Goal: Feedback & Contribution: Contribute content

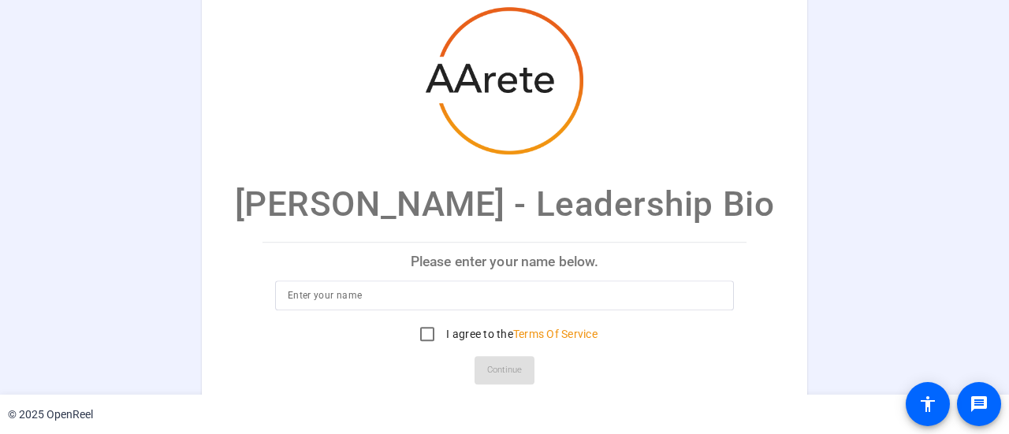
scroll to position [17, 0]
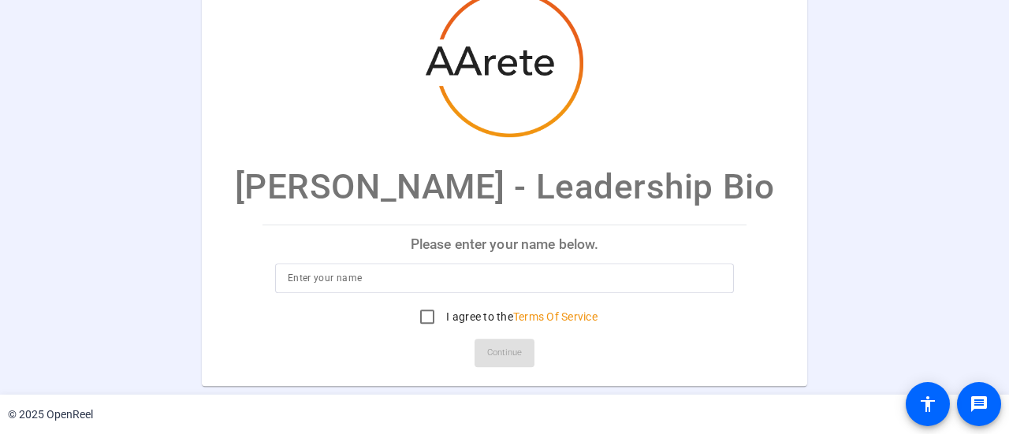
click at [311, 281] on input at bounding box center [504, 278] width 433 height 19
type input "[PERSON_NAME]"
click at [419, 318] on input "I agree to the Terms Of Service" at bounding box center [427, 317] width 32 height 32
checkbox input "true"
click at [493, 349] on span "Continue" at bounding box center [504, 353] width 35 height 24
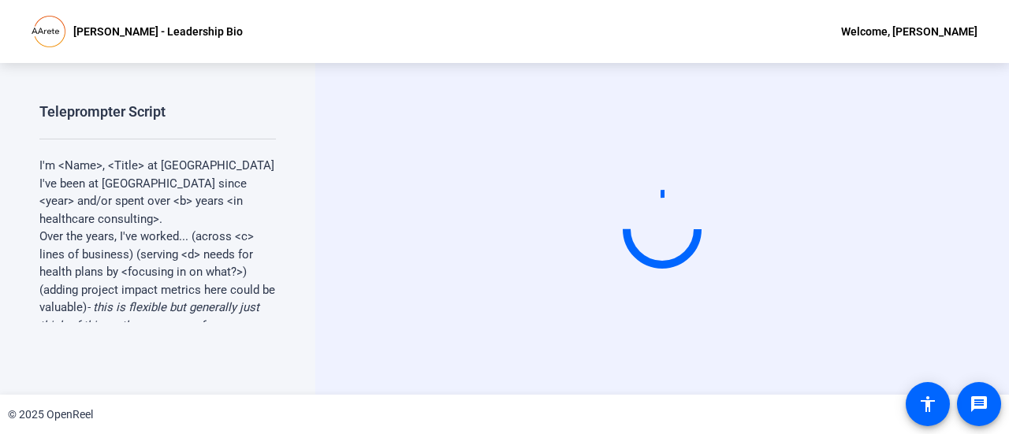
click at [79, 167] on p "I'm <Name>, <Title> at [GEOGRAPHIC_DATA]" at bounding box center [157, 166] width 236 height 18
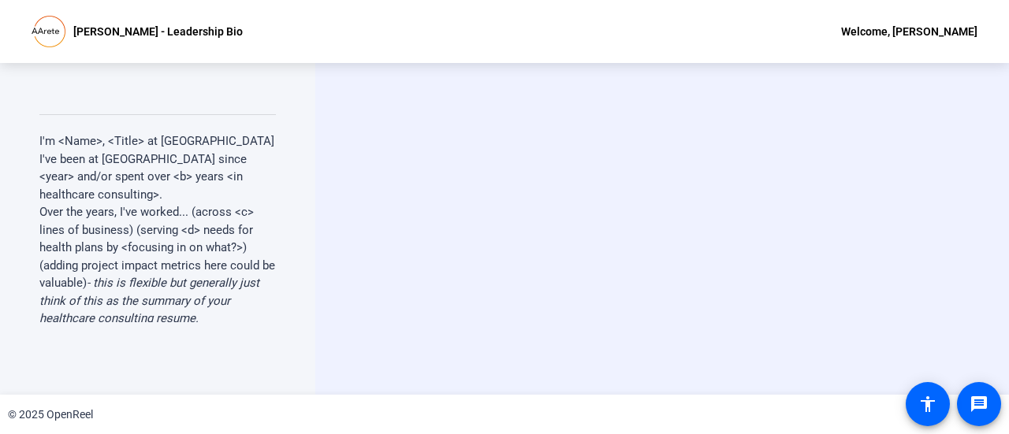
scroll to position [25, 0]
click at [182, 165] on p "I've been at [GEOGRAPHIC_DATA] since <year> and/or spent over <b> years <in hea…" at bounding box center [157, 177] width 236 height 54
click at [98, 147] on p "I'm <Name>, <Title> at [GEOGRAPHIC_DATA]" at bounding box center [157, 141] width 236 height 18
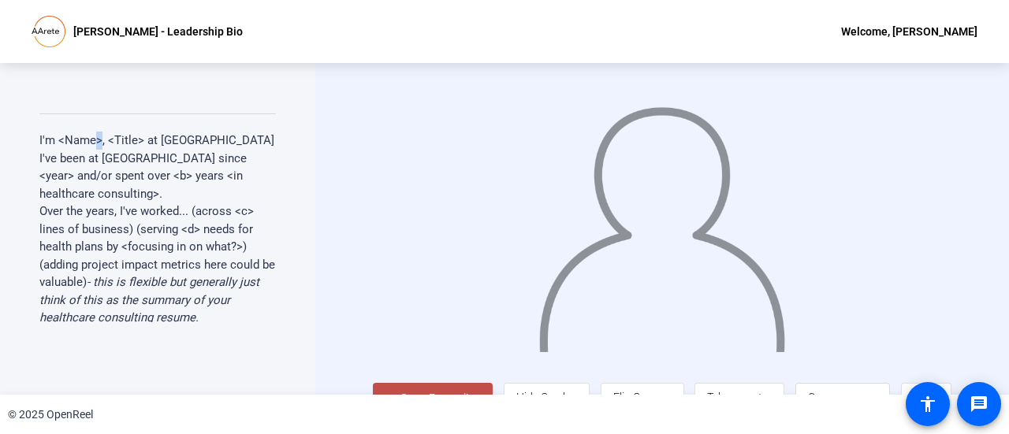
click at [98, 147] on p "I'm <Name>, <Title> at [GEOGRAPHIC_DATA]" at bounding box center [157, 141] width 236 height 18
click at [77, 132] on p "I'm <Name>, <Title> at [GEOGRAPHIC_DATA]" at bounding box center [157, 141] width 236 height 18
click at [92, 150] on p "I've been at [GEOGRAPHIC_DATA] since <year> and/or spent over <b> years <in hea…" at bounding box center [157, 177] width 236 height 54
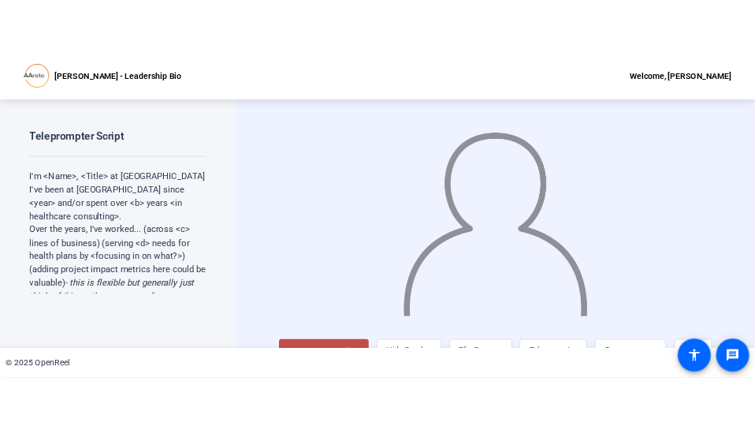
scroll to position [35, 0]
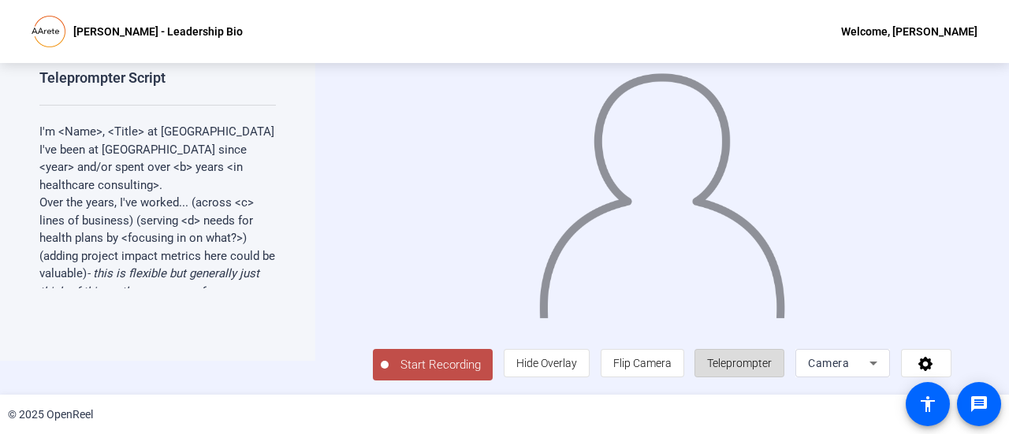
click at [746, 359] on span "Teleprompter" at bounding box center [739, 363] width 65 height 13
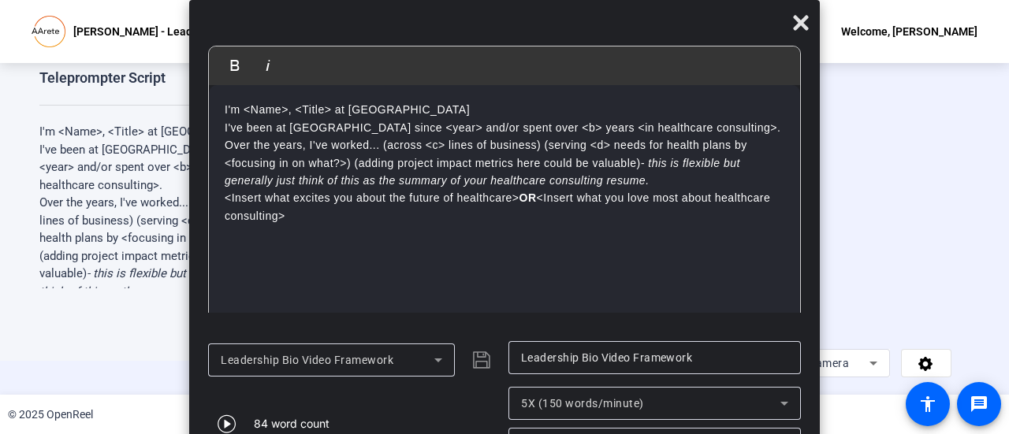
click at [273, 114] on p "I'm <Name>, <Title> at [GEOGRAPHIC_DATA]" at bounding box center [505, 109] width 560 height 17
click at [398, 122] on p "I've been at [GEOGRAPHIC_DATA] since <year> and/or spent over <b> years <in hea…" at bounding box center [505, 127] width 560 height 17
click at [505, 128] on p "I've been at [GEOGRAPHIC_DATA] since [DATE] and/or spent over <b> years <in hea…" at bounding box center [505, 127] width 560 height 17
click at [408, 125] on p "I've been at [GEOGRAPHIC_DATA] since [DATE] and/or spent over <b> years <in hea…" at bounding box center [505, 127] width 560 height 17
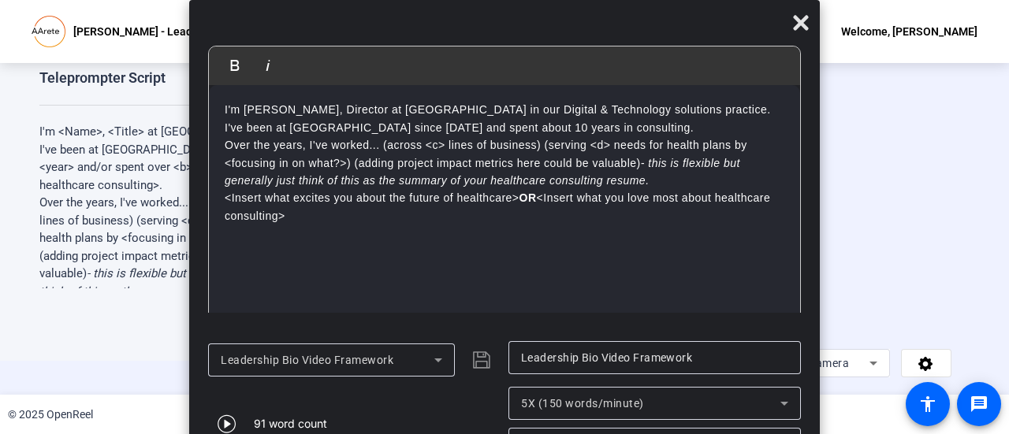
click at [368, 148] on p "Over the years, I've worked... (across <c> lines of business) (serving <d> need…" at bounding box center [505, 162] width 560 height 53
click at [219, 131] on div "I'm [PERSON_NAME], Director at [GEOGRAPHIC_DATA] in our Digital & Technology so…" at bounding box center [504, 215] width 591 height 260
click at [481, 132] on p "I'm [PERSON_NAME], Director at [GEOGRAPHIC_DATA] in our Digital & Technology so…" at bounding box center [505, 118] width 560 height 35
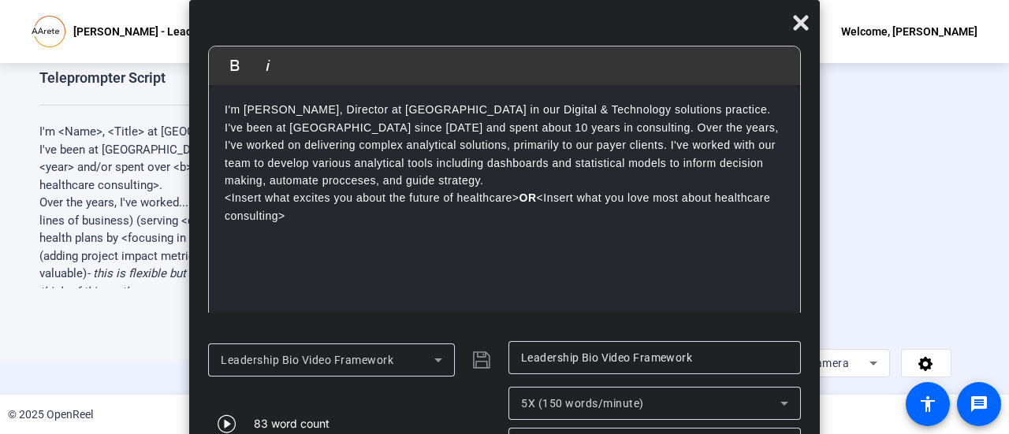
click at [383, 182] on p "I'm [PERSON_NAME], Director at [GEOGRAPHIC_DATA] in our Digital & Technology so…" at bounding box center [505, 145] width 560 height 88
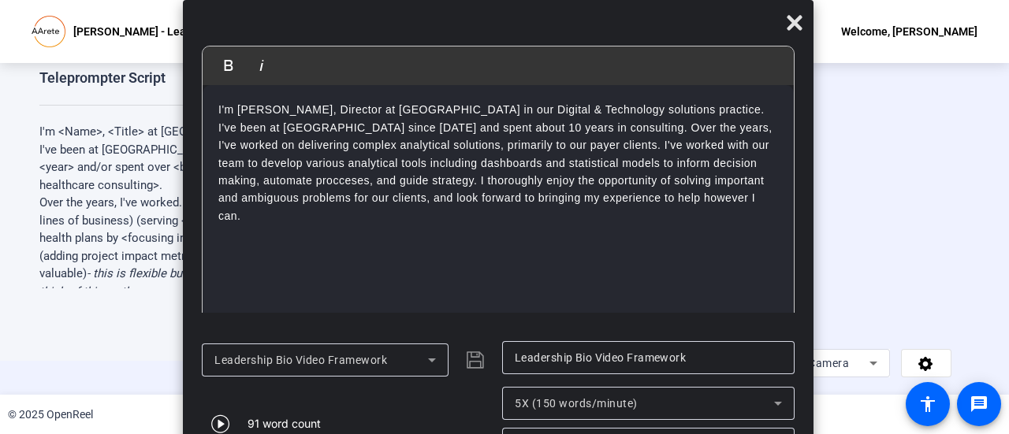
drag, startPoint x: 404, startPoint y: 20, endPoint x: 397, endPoint y: -5, distance: 26.0
click at [397, 0] on html "Accessibility Screen-Reader Guide, Feedback, and Issue Reporting | New window […" at bounding box center [504, 217] width 1009 height 434
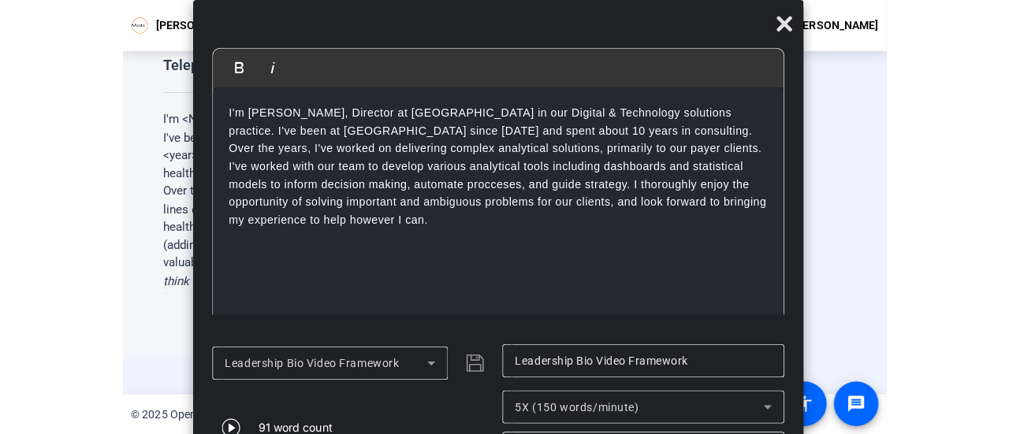
scroll to position [0, 0]
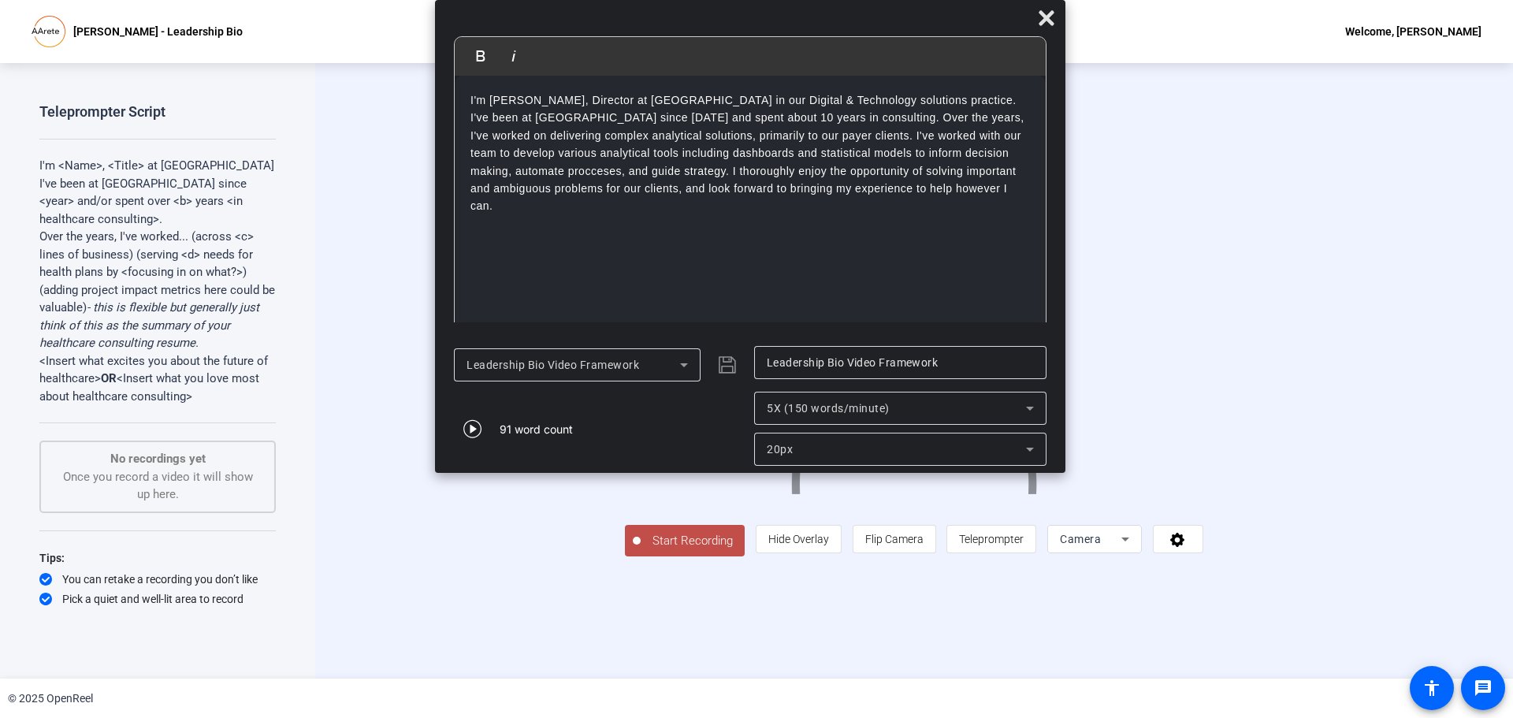
click at [958, 171] on p "I'm [PERSON_NAME], Director at [GEOGRAPHIC_DATA] in our Digital & Technology so…" at bounding box center [751, 153] width 560 height 124
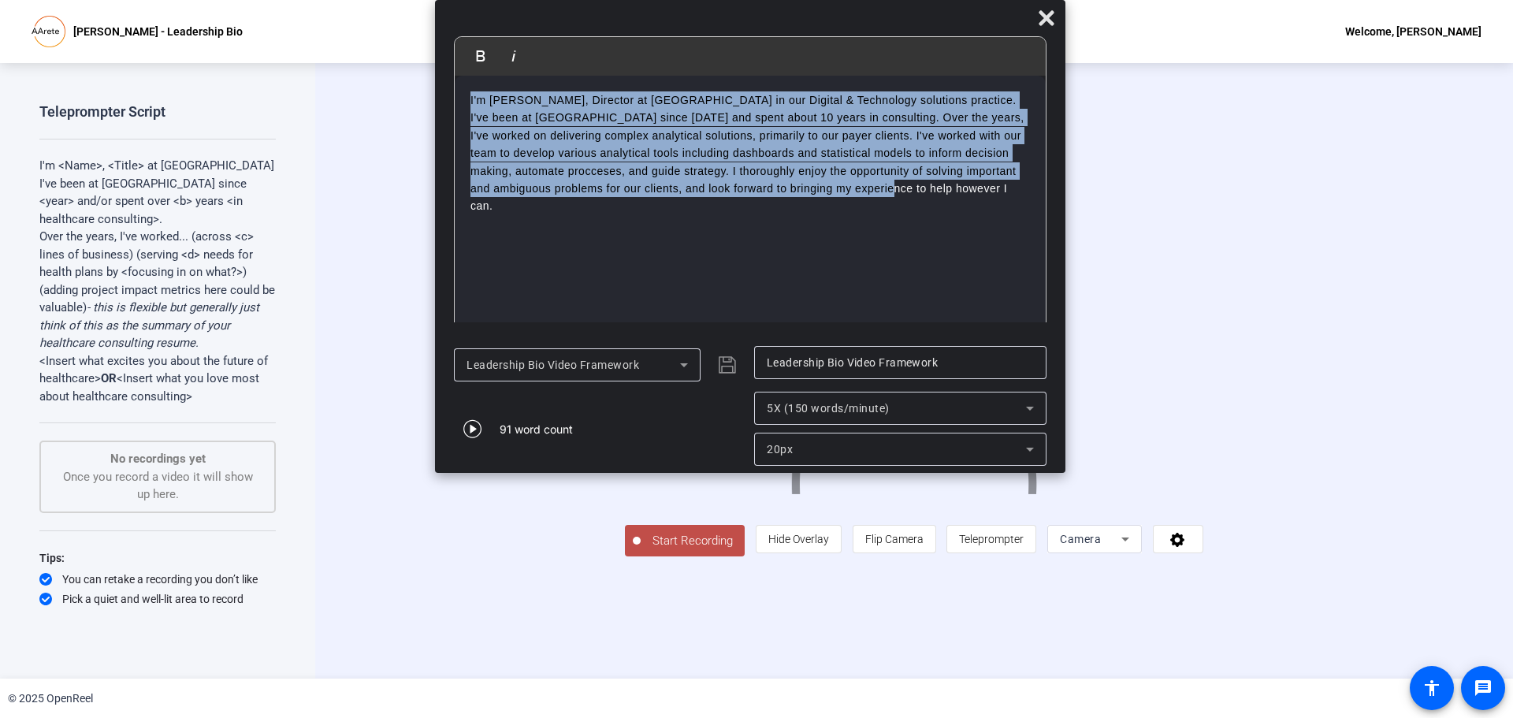
copy p "I'm [PERSON_NAME], Director at [GEOGRAPHIC_DATA] in our Digital & Technology so…"
click at [1051, 10] on icon at bounding box center [1046, 18] width 19 height 19
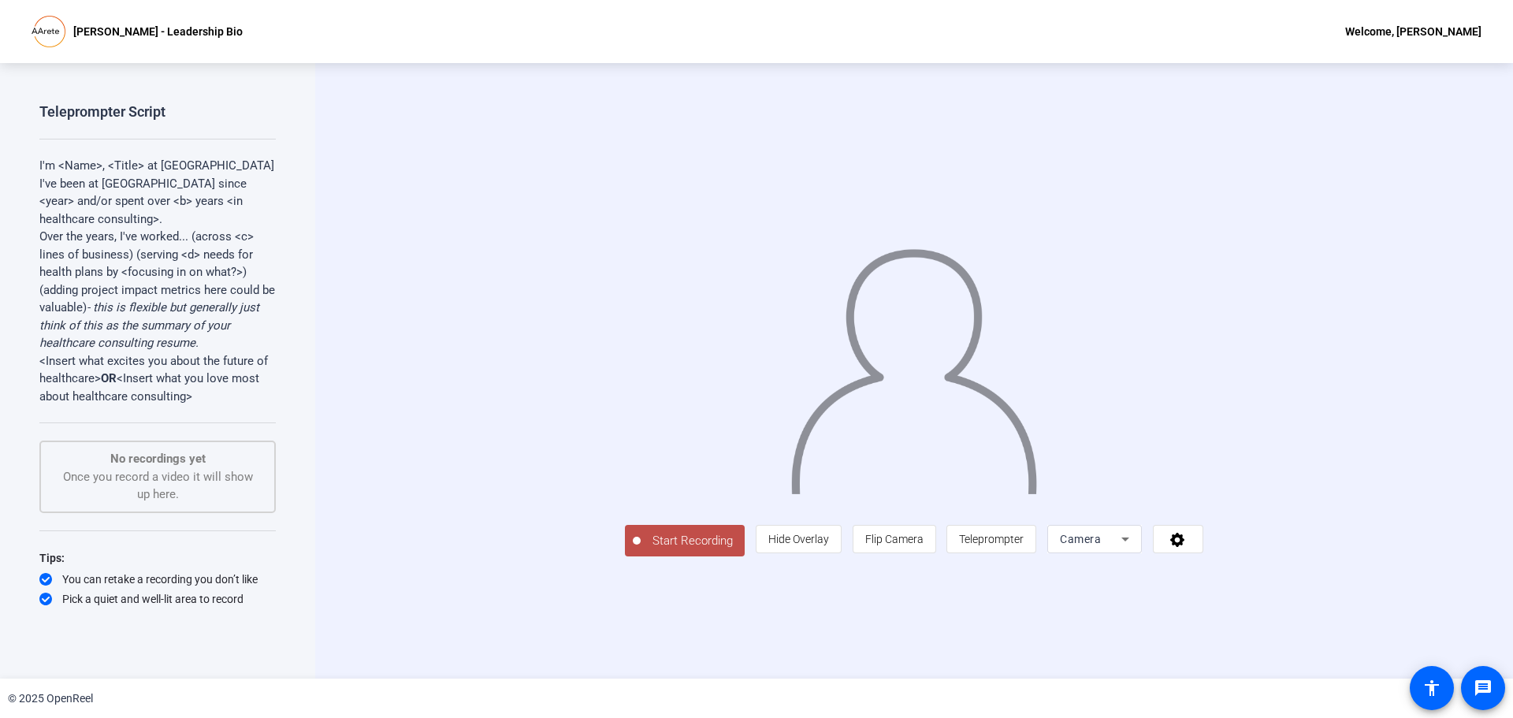
click at [71, 304] on p "Over the years, I've worked... (across <c> lines of business) (serving <d> need…" at bounding box center [157, 290] width 236 height 125
click at [1024, 545] on span "Teleprompter" at bounding box center [991, 539] width 65 height 13
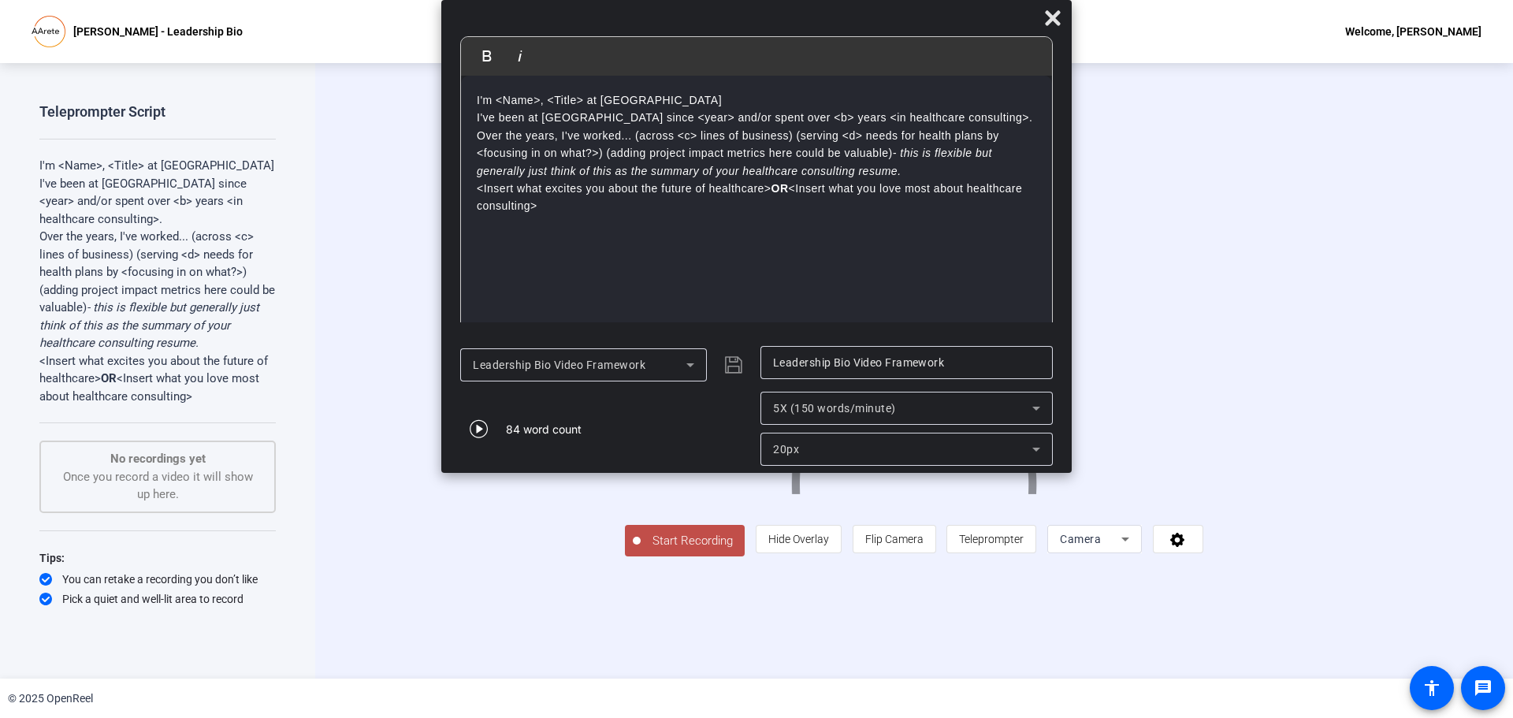
click at [620, 250] on div "I'm <Name>, <Title> at [GEOGRAPHIC_DATA] I've been at [GEOGRAPHIC_DATA] since <…" at bounding box center [756, 206] width 591 height 260
click at [550, 147] on p "I'm [PERSON_NAME], Director at [GEOGRAPHIC_DATA] in our Digital & Technology so…" at bounding box center [757, 153] width 560 height 124
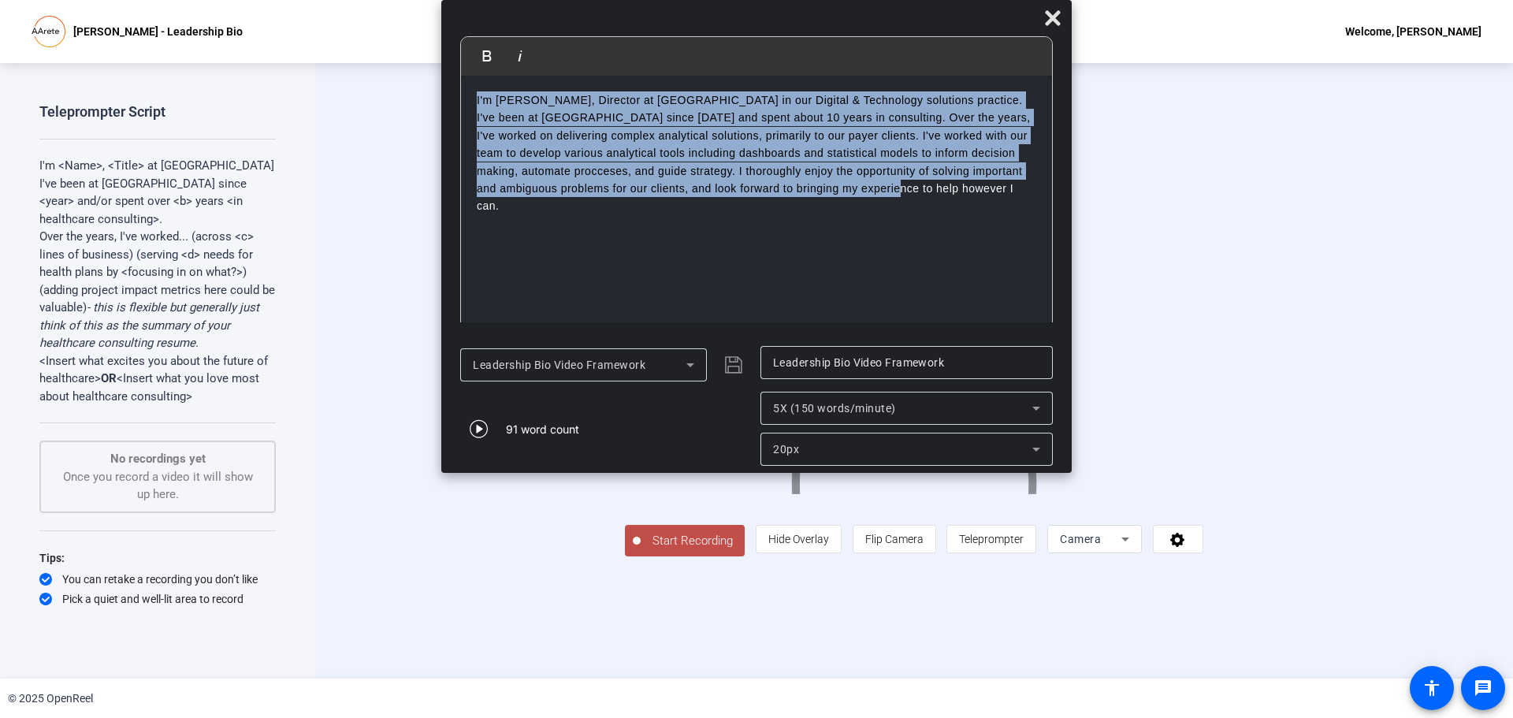
copy p "I'm [PERSON_NAME], Director at [GEOGRAPHIC_DATA] in our Digital & Technology so…"
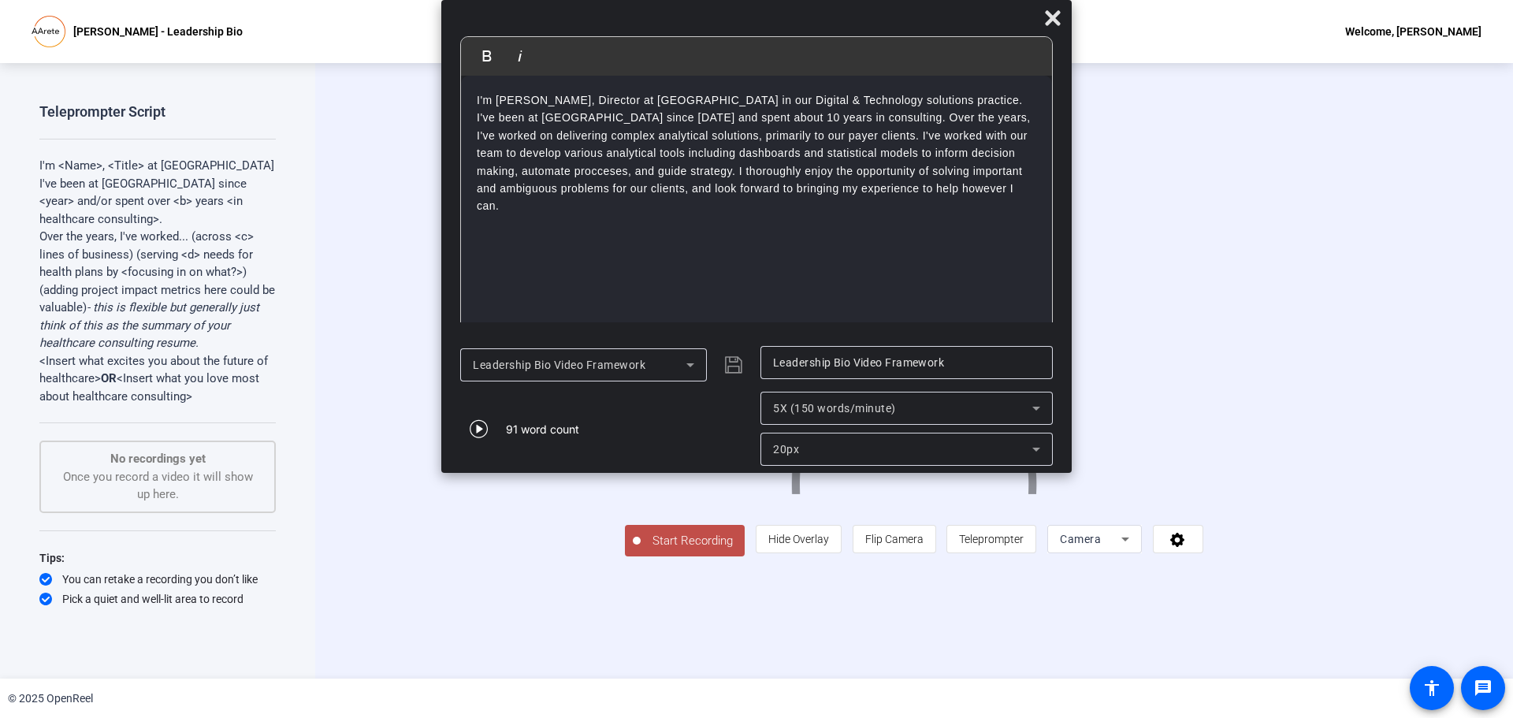
click at [102, 214] on p "I've been at [GEOGRAPHIC_DATA] since <year> and/or spent over <b> years <in hea…" at bounding box center [157, 202] width 236 height 54
click at [784, 165] on p "I'm [PERSON_NAME], Director at [GEOGRAPHIC_DATA] in our Digital & Technology so…" at bounding box center [757, 153] width 560 height 124
click at [822, 361] on input "Leadership Bio Video Framework" at bounding box center [906, 362] width 267 height 19
click at [653, 370] on div "Leadership Bio Video Framework" at bounding box center [580, 364] width 214 height 19
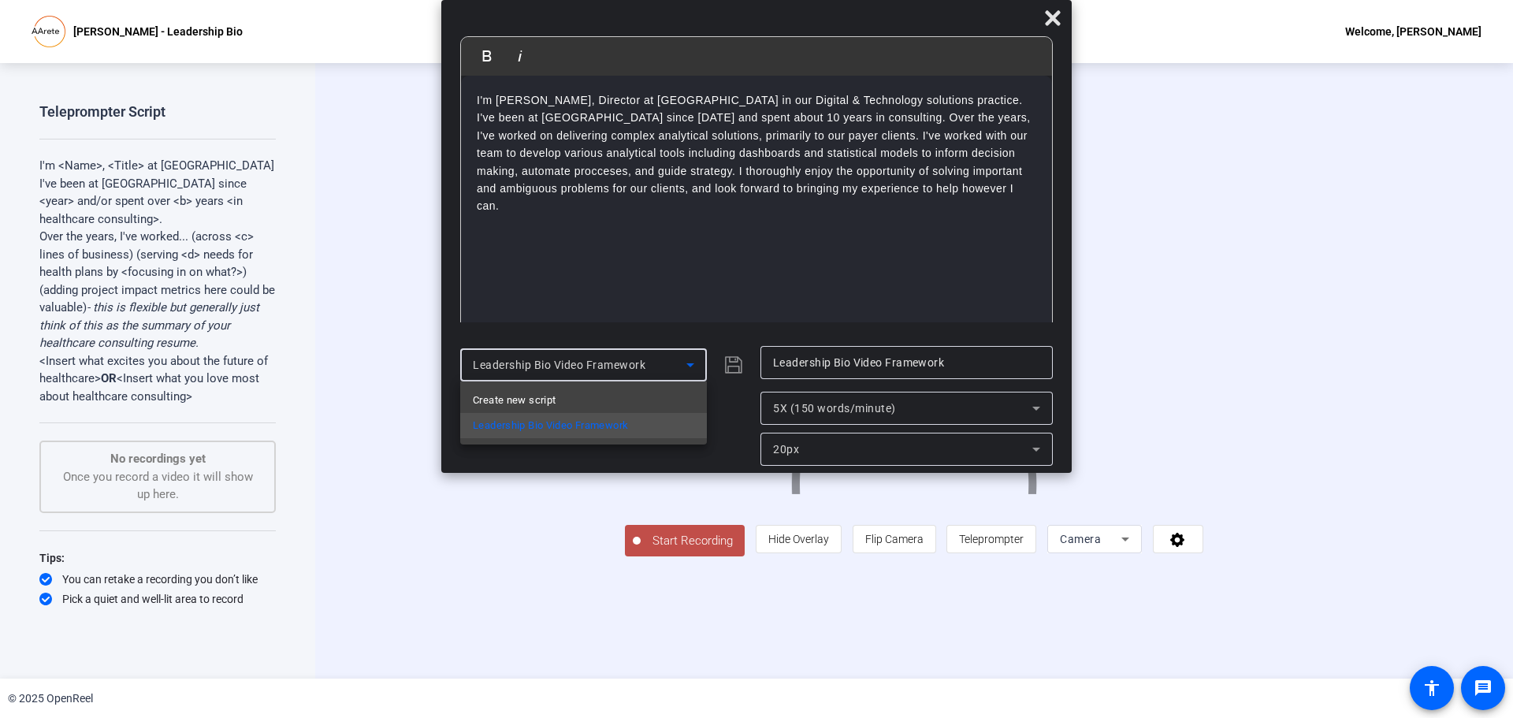
click at [733, 363] on div at bounding box center [756, 359] width 1513 height 718
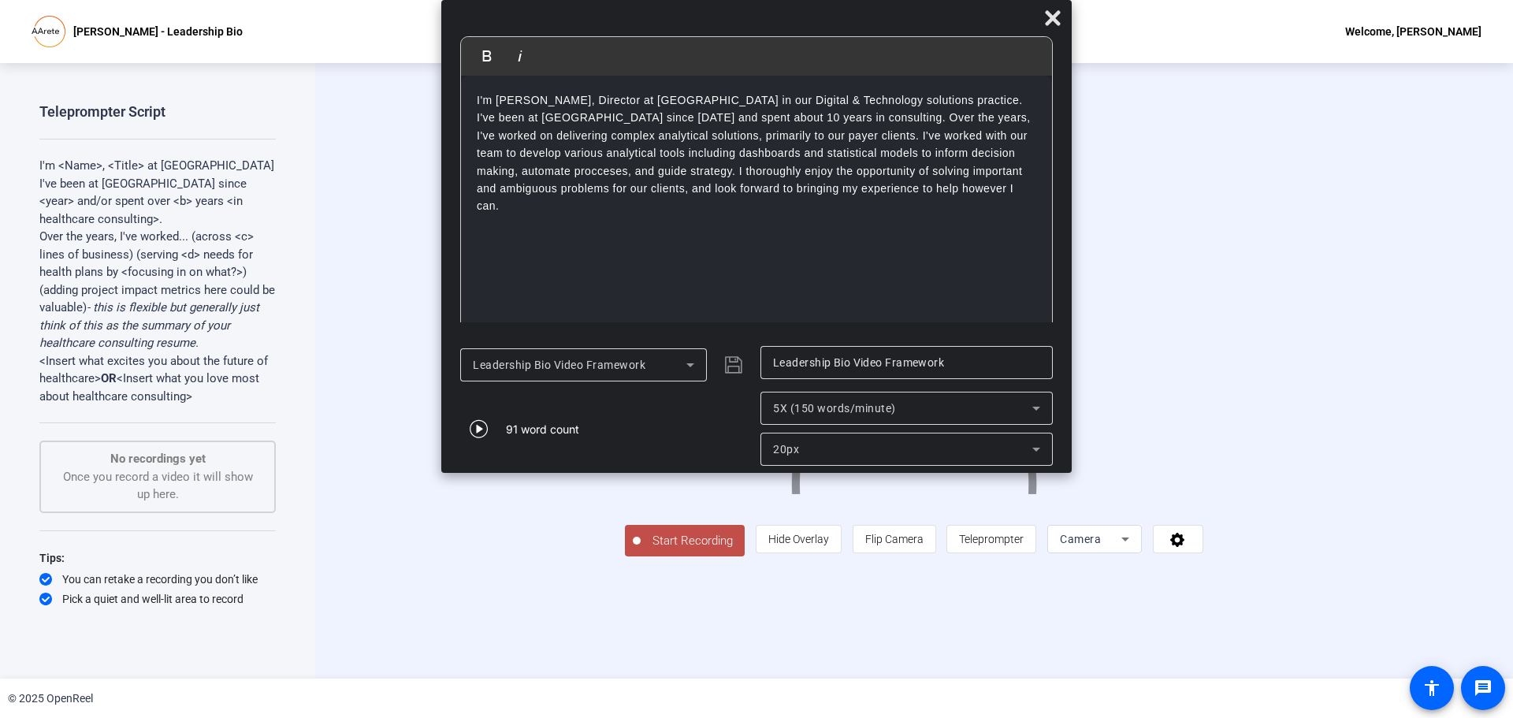
click at [731, 371] on div "Leadership Bio Video Framework" at bounding box center [606, 365] width 292 height 38
click at [615, 379] on div "Leadership Bio Video Framework" at bounding box center [583, 364] width 221 height 33
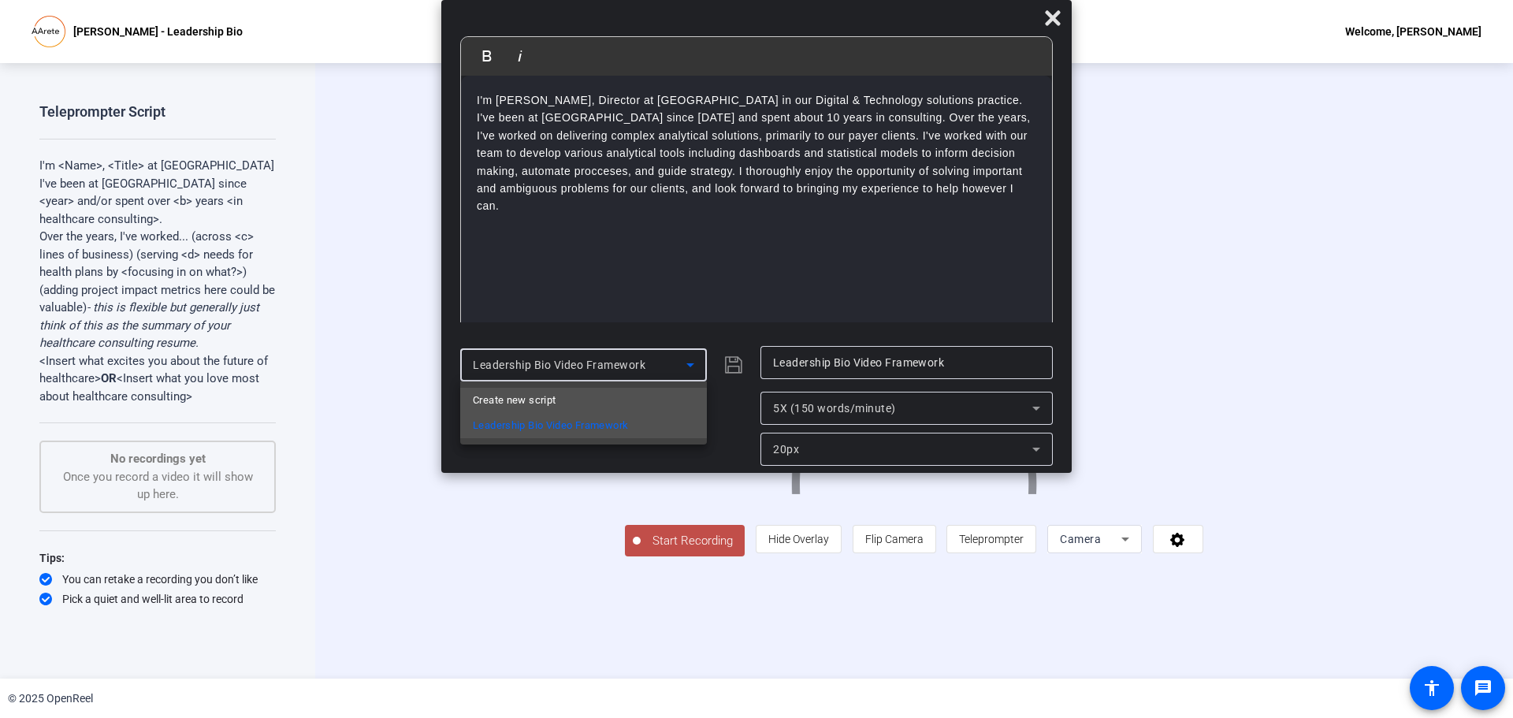
click at [569, 400] on mat-option "Create new script" at bounding box center [583, 400] width 247 height 25
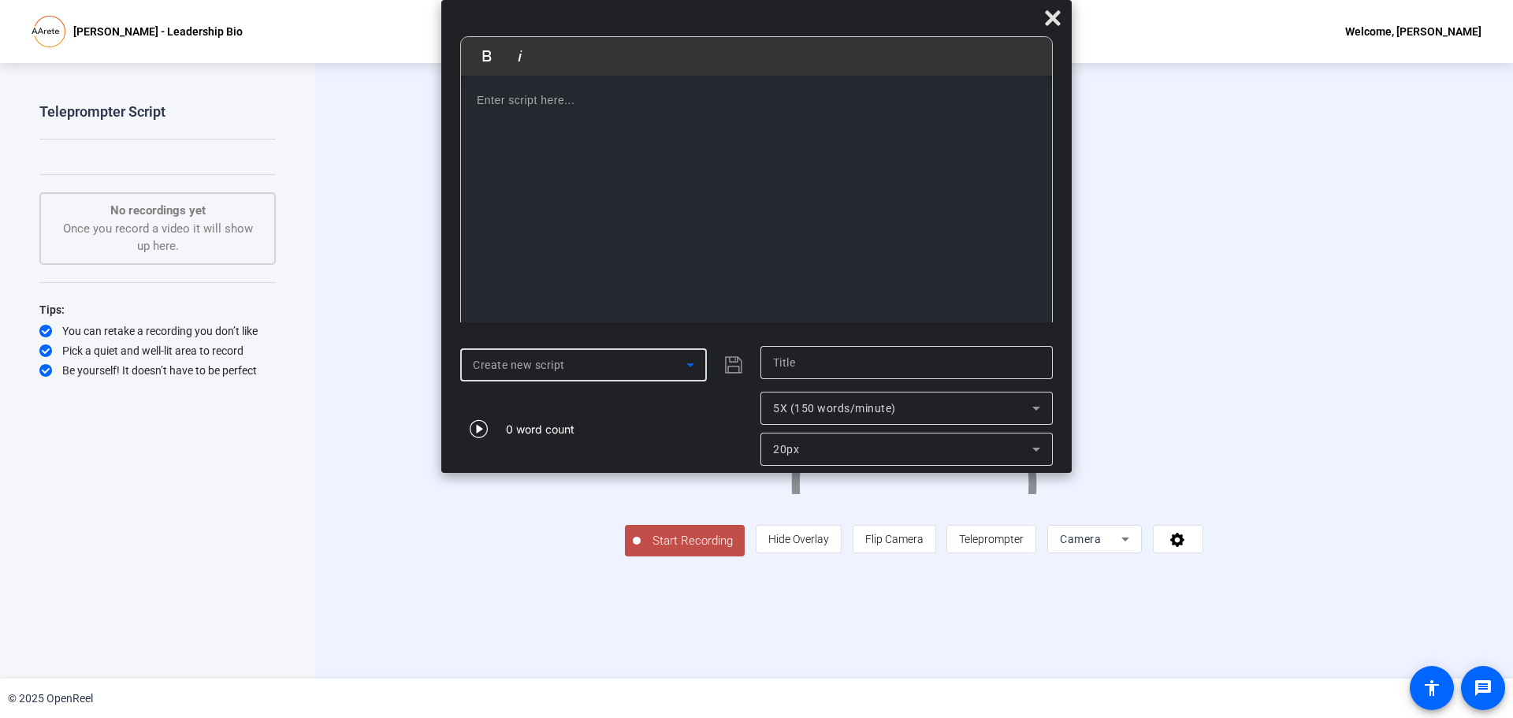
click at [618, 134] on div at bounding box center [756, 206] width 591 height 260
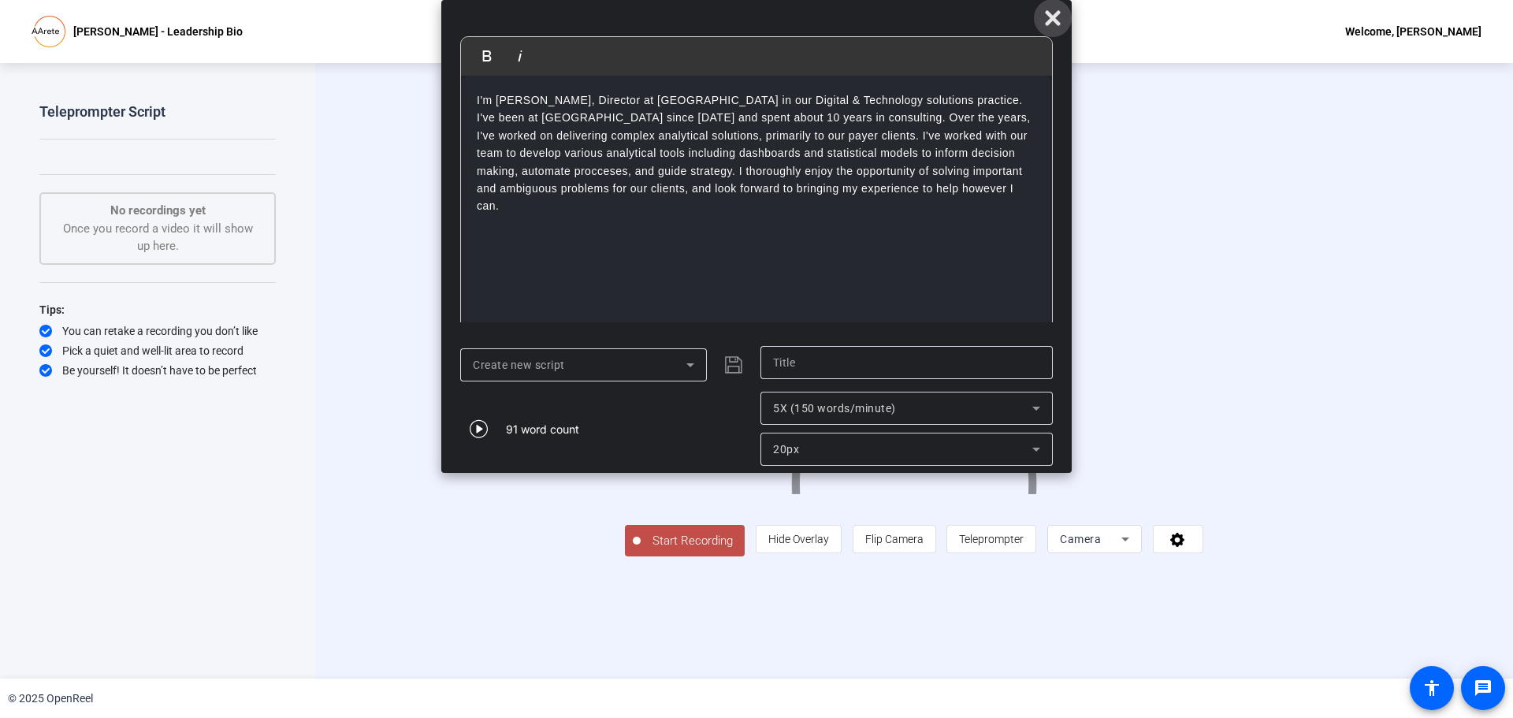
click at [1054, 17] on icon at bounding box center [1052, 17] width 15 height 15
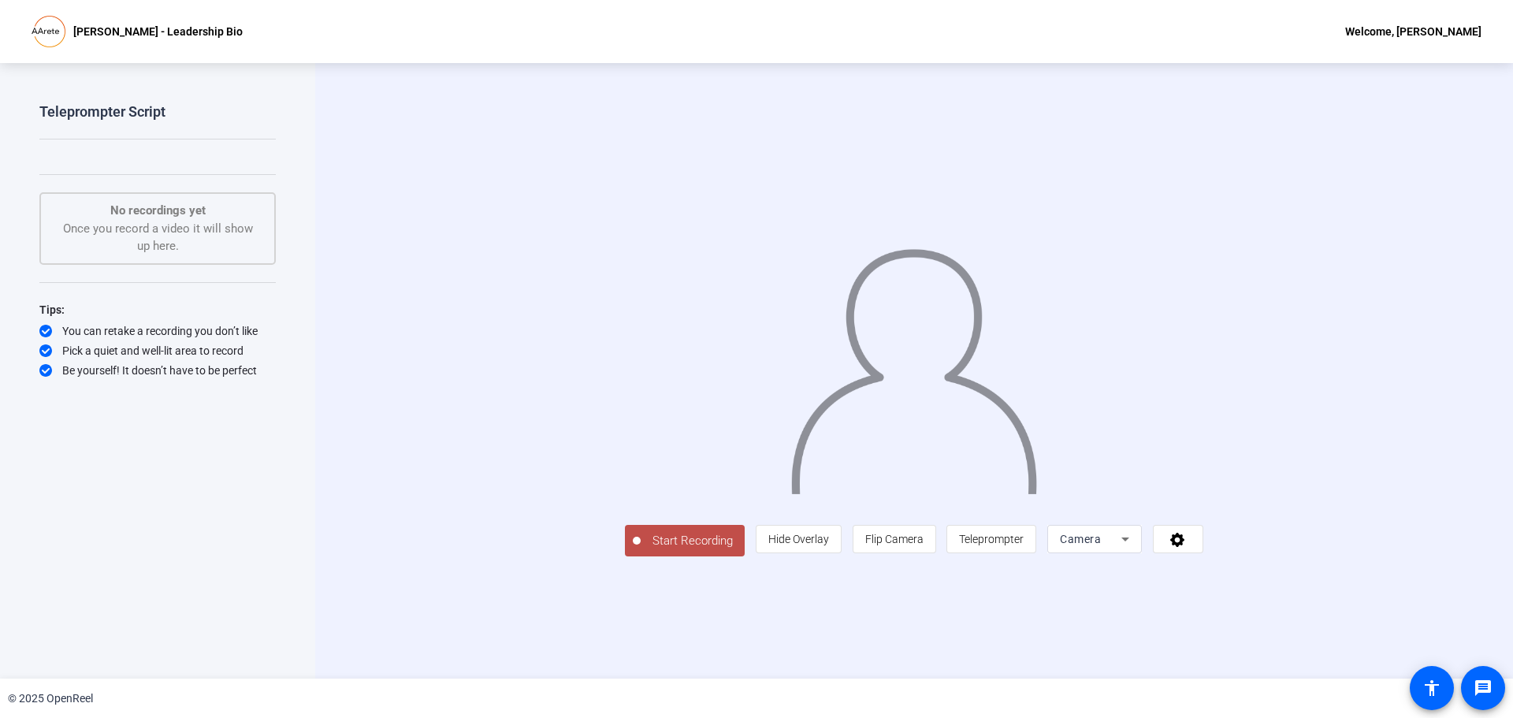
click at [160, 182] on div "Teleprompter Script Start Recording No recordings yet Once you record a video i…" at bounding box center [157, 354] width 236 height 504
click at [1024, 545] on span "Teleprompter" at bounding box center [991, 539] width 65 height 13
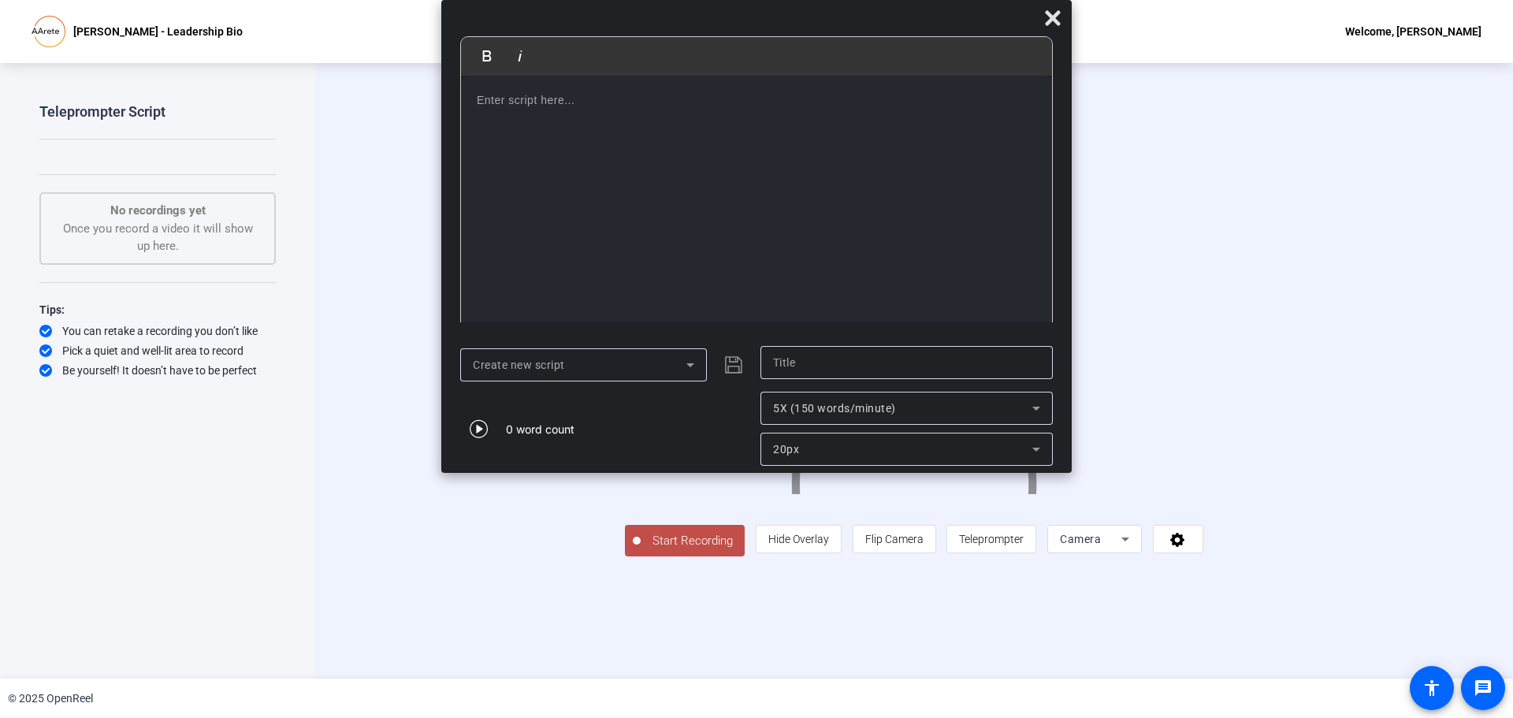
click at [690, 188] on div at bounding box center [756, 206] width 591 height 260
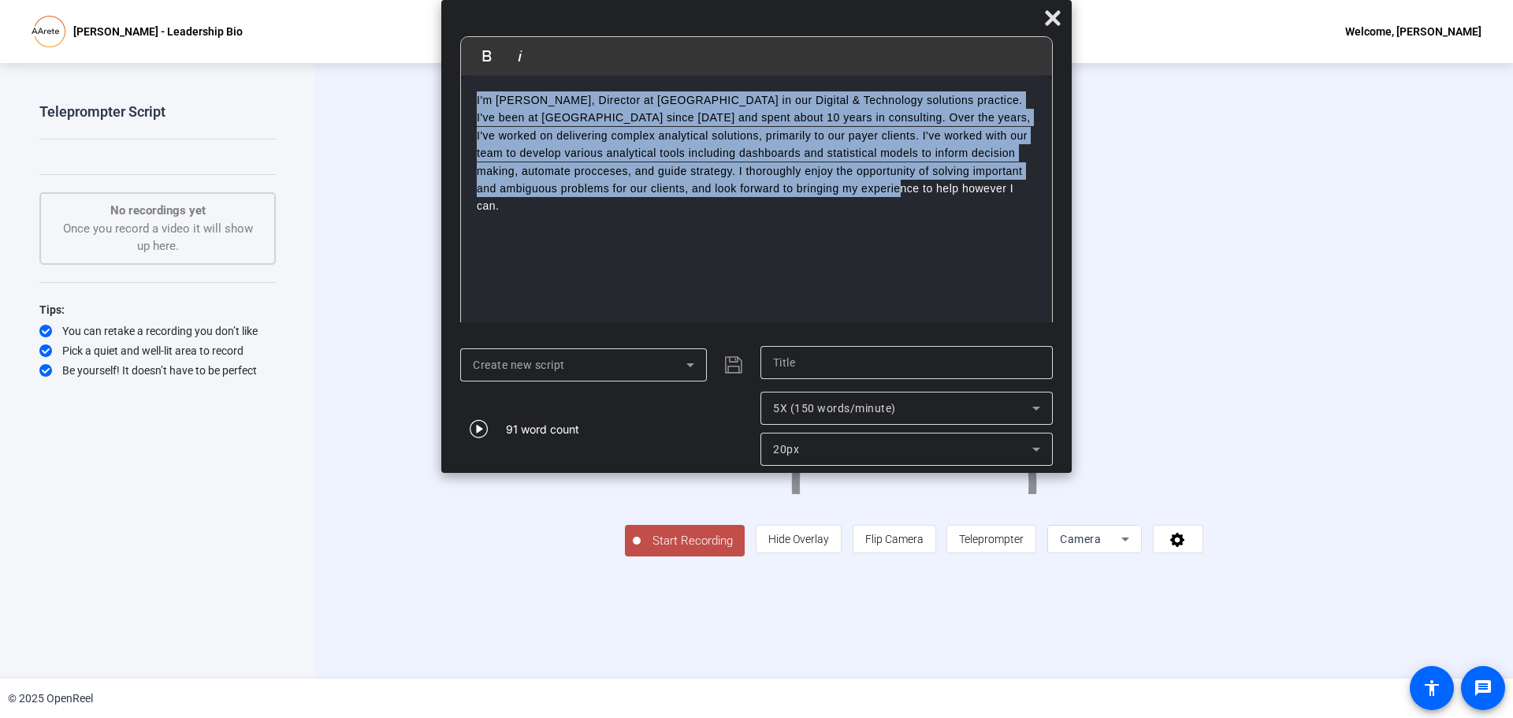
click at [664, 361] on div "Create new script" at bounding box center [580, 364] width 214 height 19
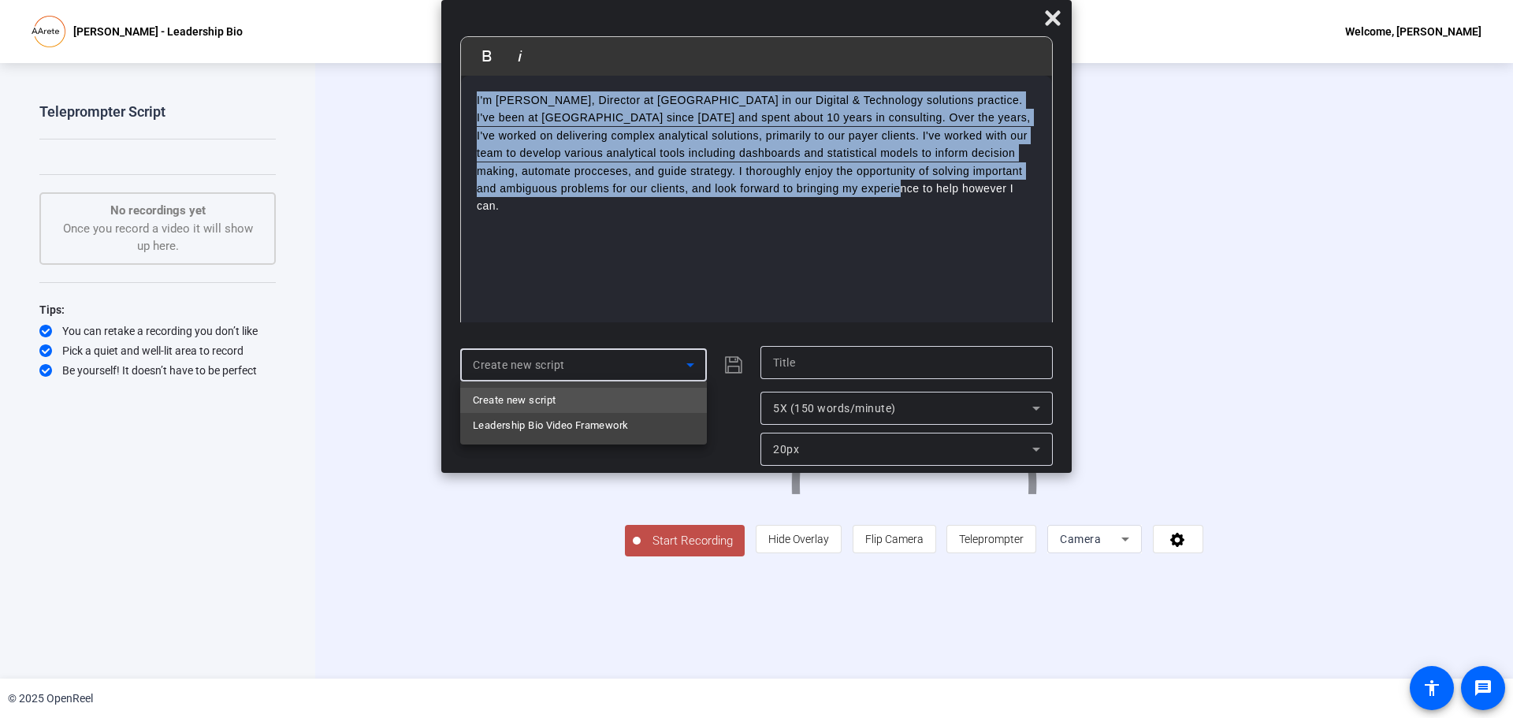
click at [623, 397] on mat-option "Create new script" at bounding box center [583, 400] width 247 height 25
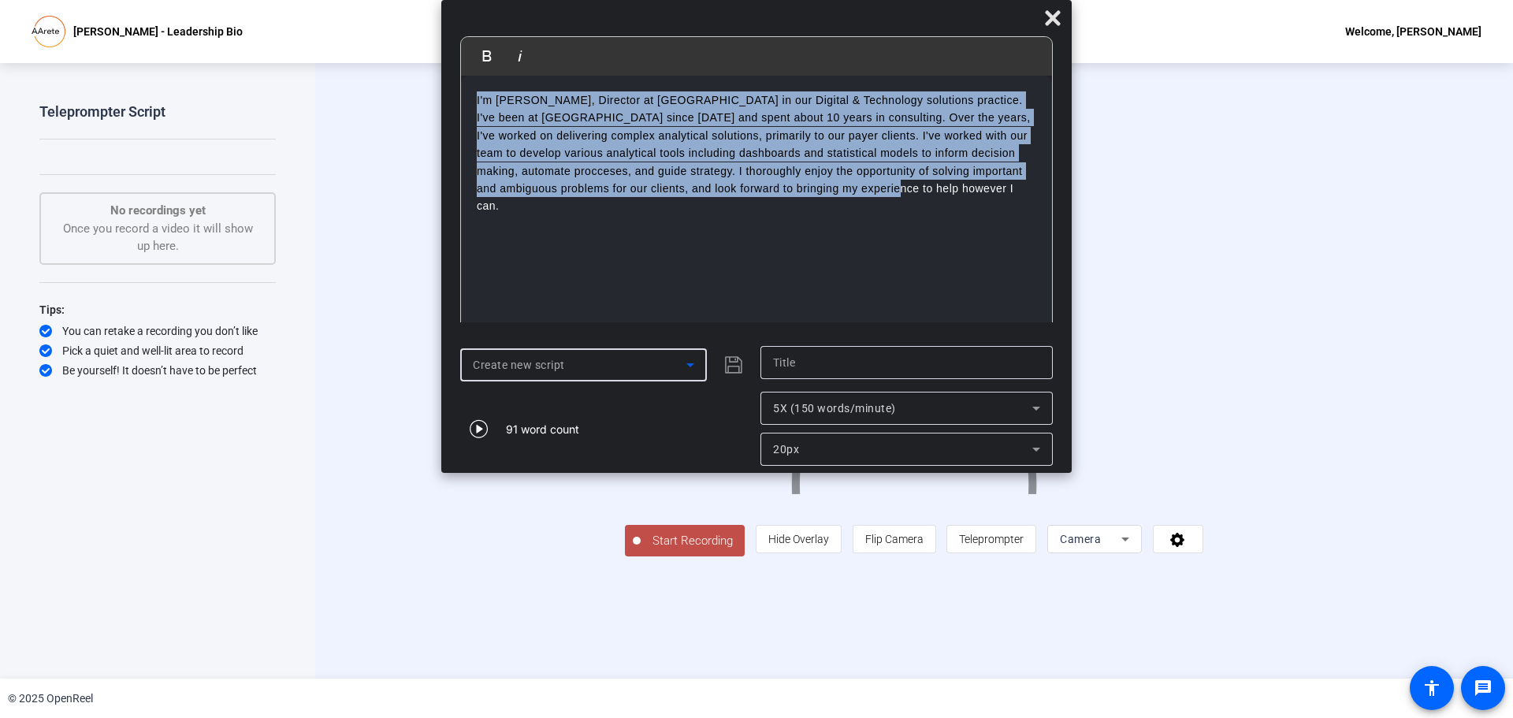
click at [840, 353] on div at bounding box center [906, 362] width 267 height 33
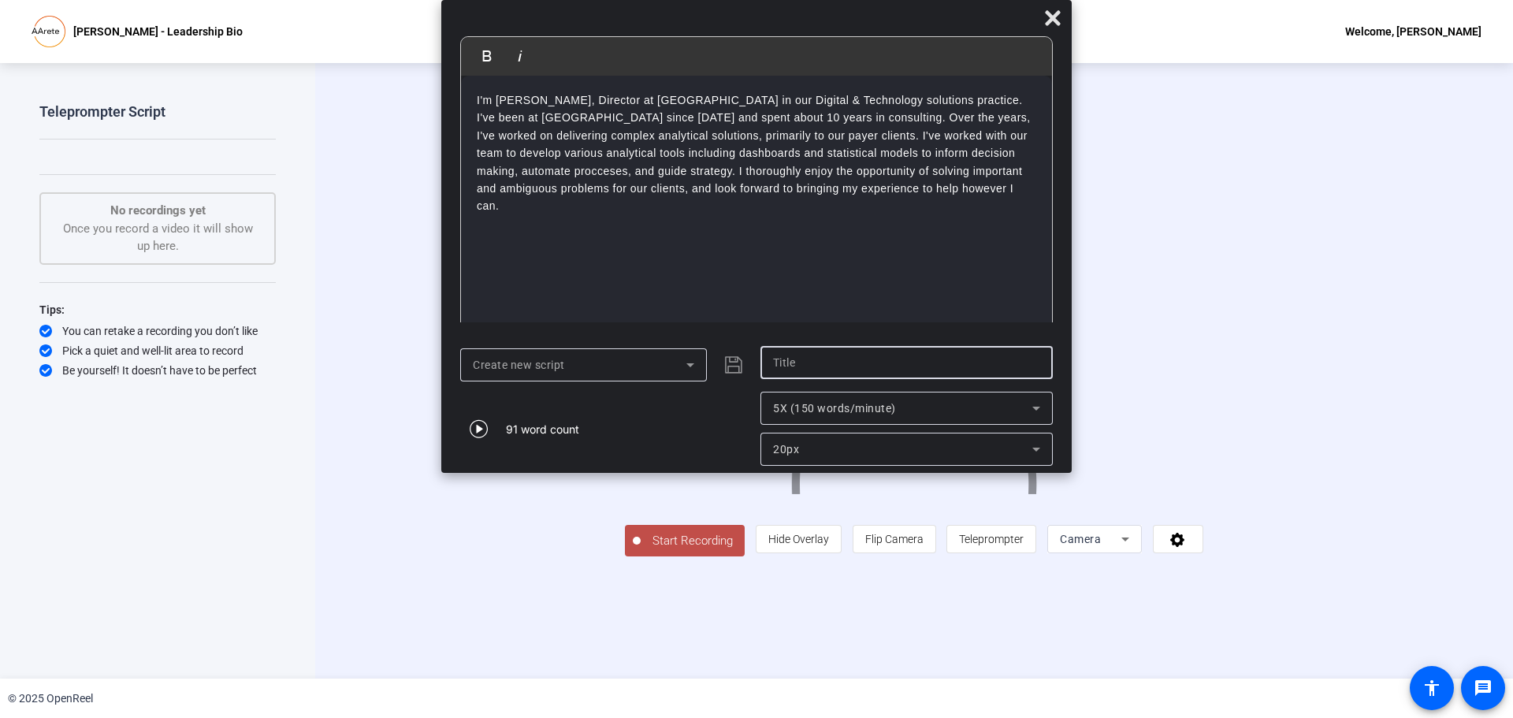
click at [842, 366] on input "text" at bounding box center [906, 362] width 267 height 19
type input "CR"
click at [656, 149] on p "I'm [PERSON_NAME], Director at [GEOGRAPHIC_DATA] in our Digital & Technology so…" at bounding box center [757, 153] width 560 height 124
click at [737, 362] on icon "submit" at bounding box center [733, 364] width 17 height 17
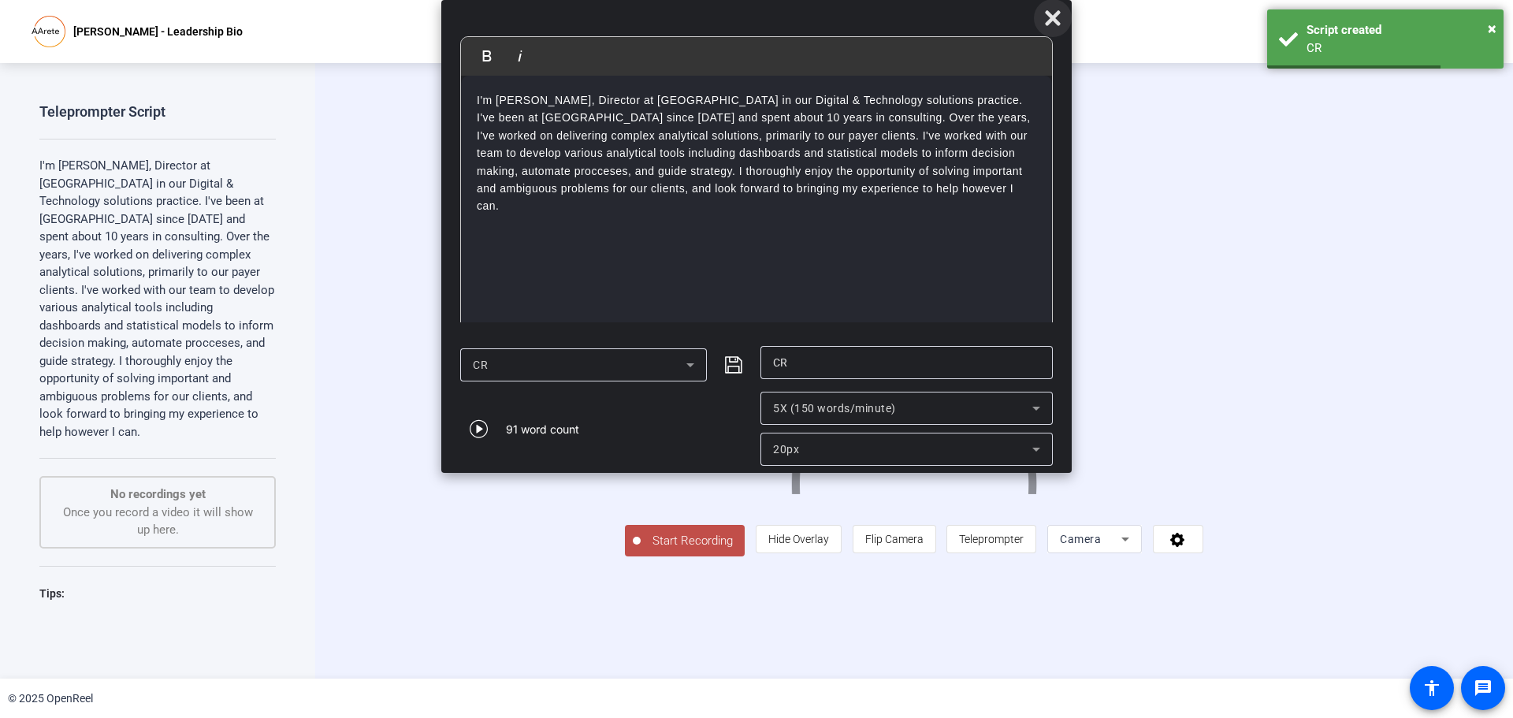
click at [1050, 17] on icon at bounding box center [1052, 17] width 15 height 15
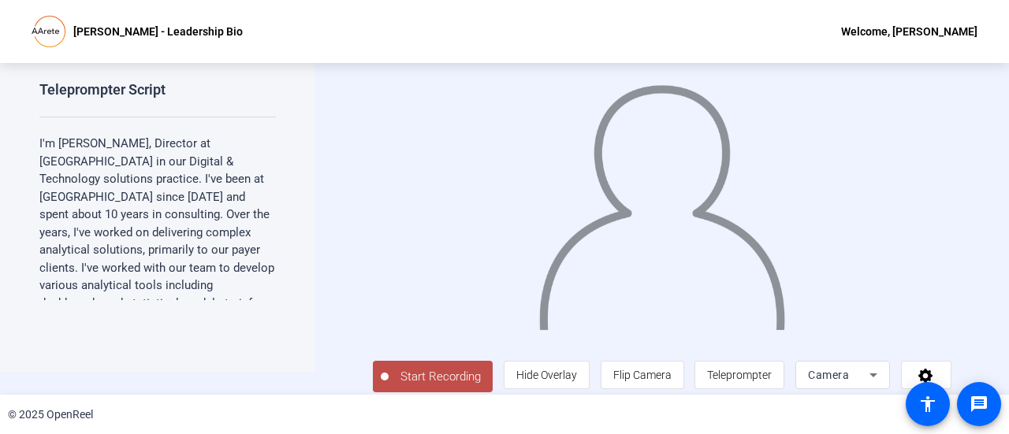
scroll to position [35, 0]
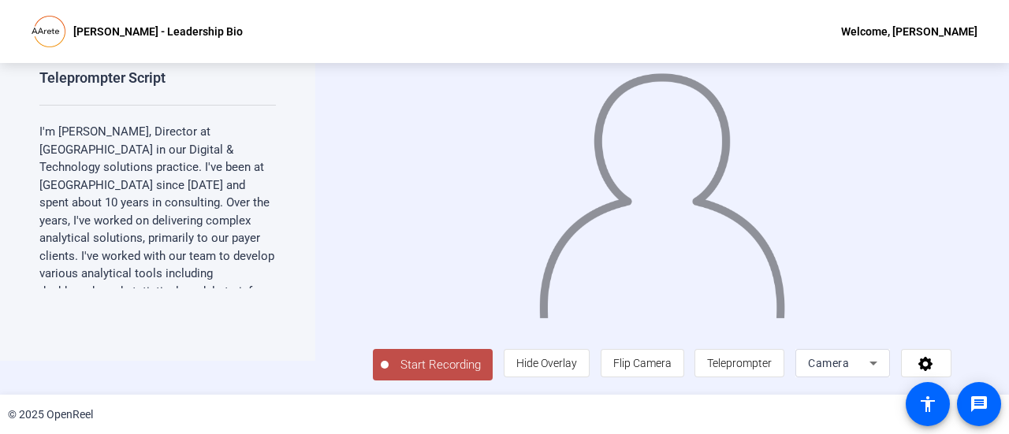
click at [867, 369] on icon at bounding box center [873, 363] width 19 height 19
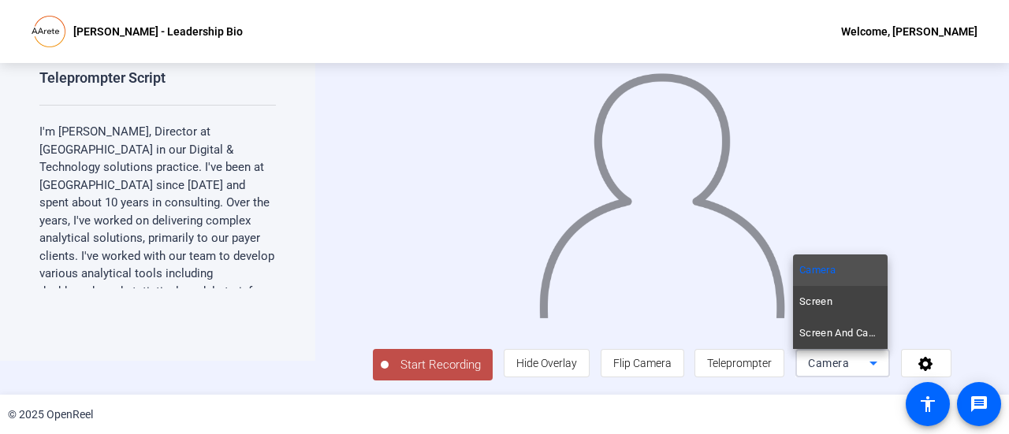
click at [867, 369] on div at bounding box center [504, 217] width 1009 height 434
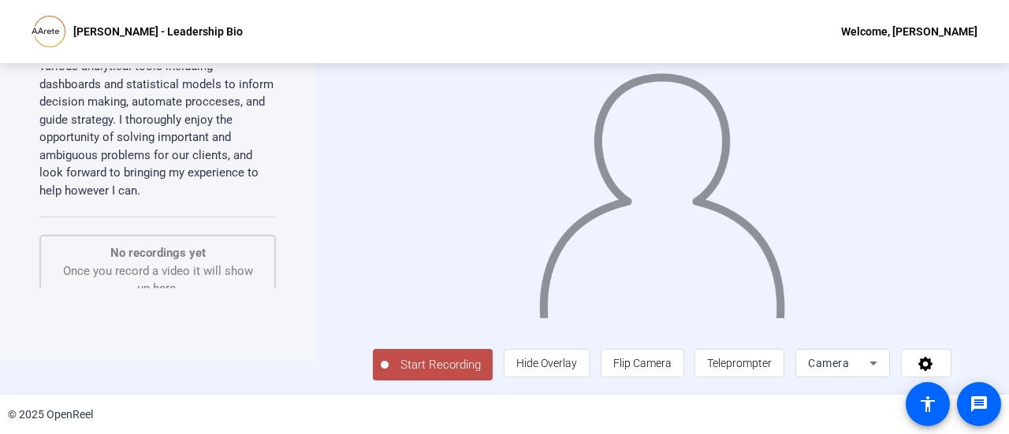
scroll to position [79, 0]
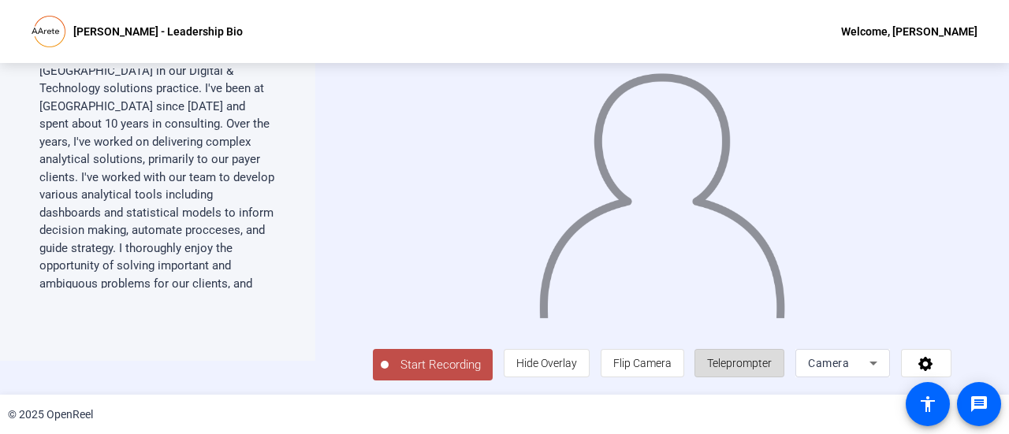
click at [728, 360] on span "Teleprompter" at bounding box center [739, 363] width 65 height 13
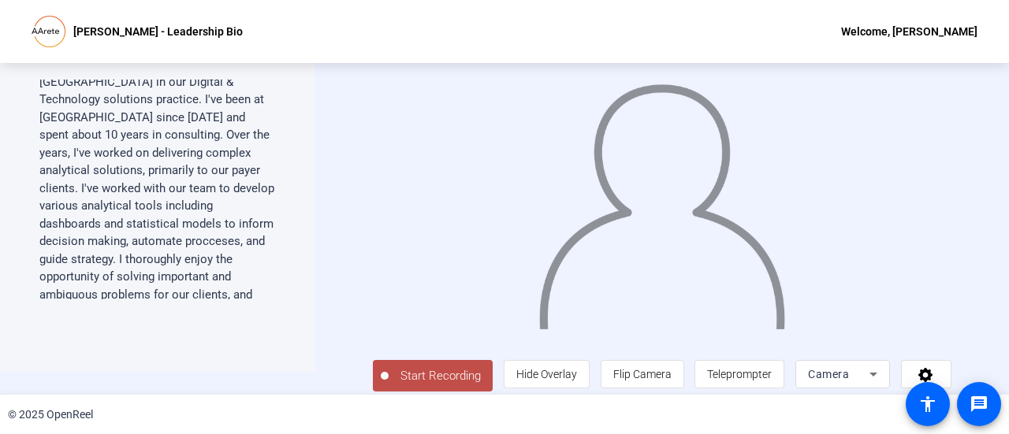
scroll to position [35, 0]
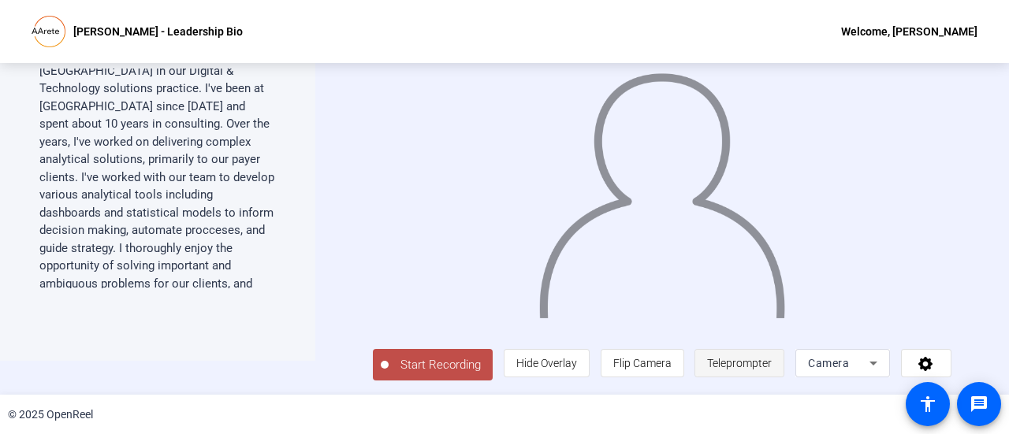
click at [728, 359] on span "Teleprompter" at bounding box center [739, 363] width 65 height 13
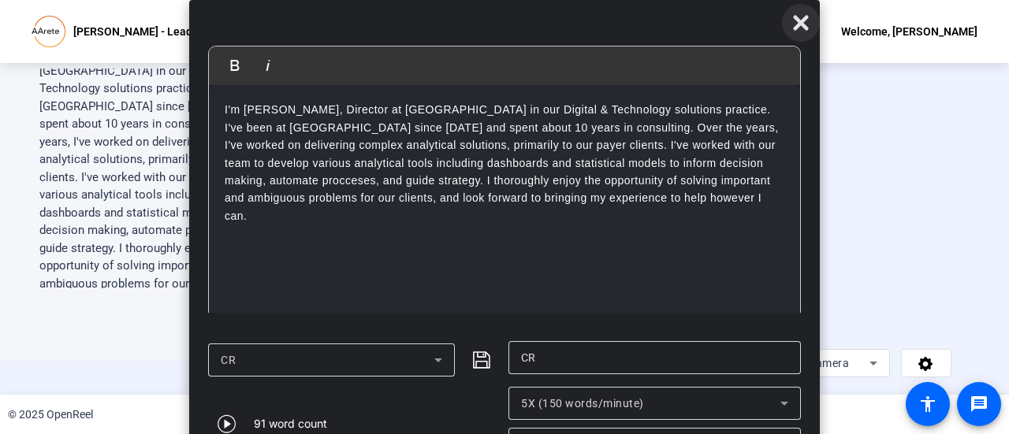
click at [813, 23] on span at bounding box center [801, 23] width 38 height 38
click at [804, 23] on icon at bounding box center [800, 22] width 19 height 19
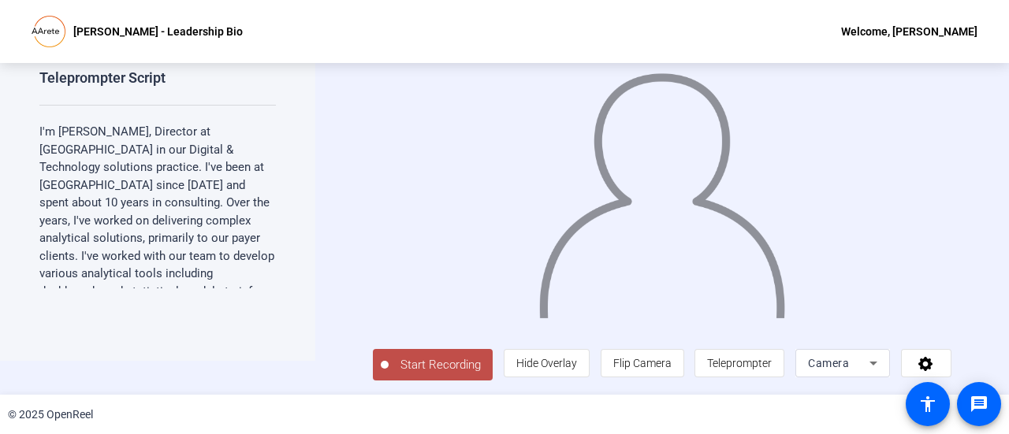
click at [413, 367] on span "Start Recording" at bounding box center [441, 365] width 104 height 18
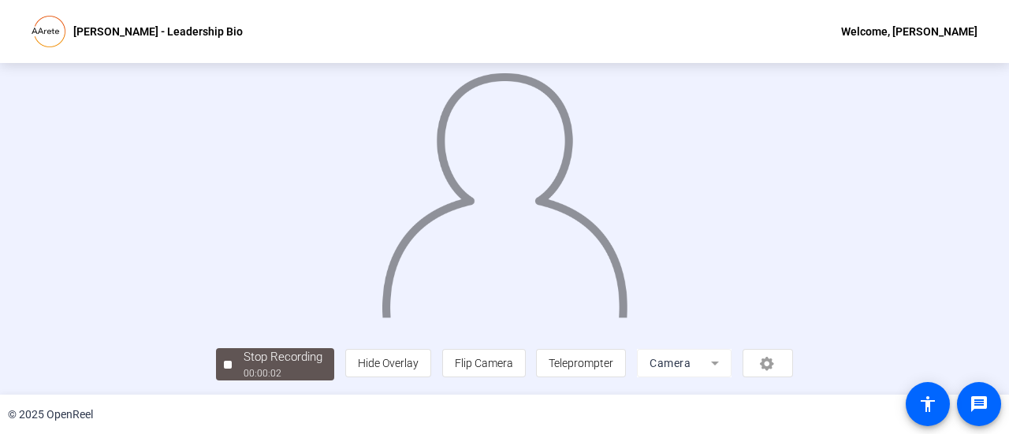
scroll to position [110, 0]
click at [613, 372] on span "Teleprompter" at bounding box center [581, 363] width 65 height 30
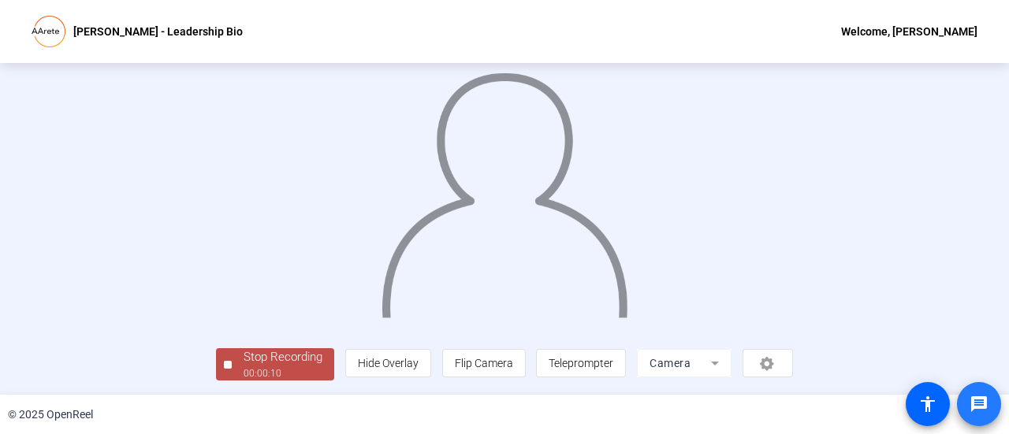
click at [963, 406] on span at bounding box center [979, 404] width 38 height 38
click at [244, 354] on div "Stop Recording" at bounding box center [283, 357] width 79 height 18
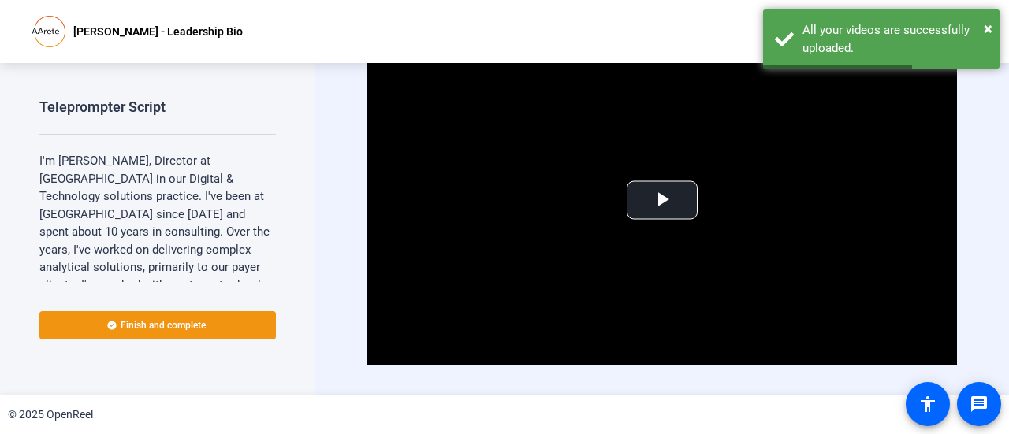
scroll to position [0, 0]
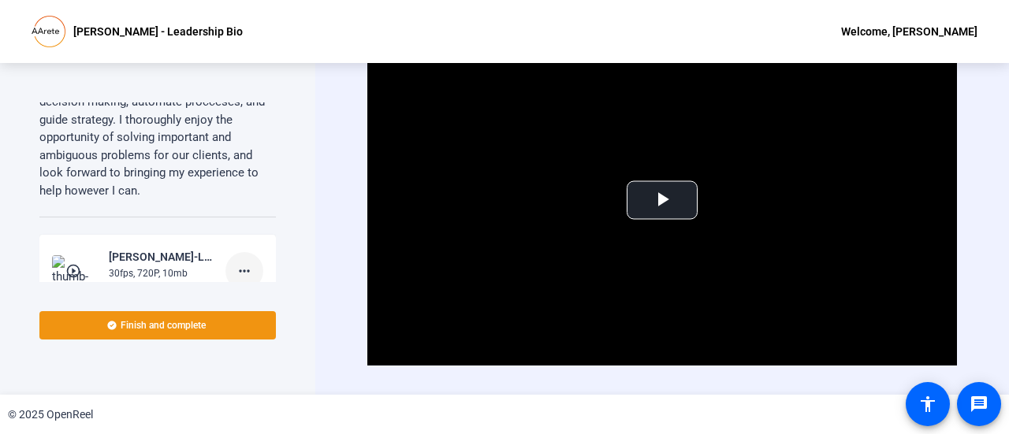
click at [235, 262] on mat-icon "more_horiz" at bounding box center [244, 271] width 19 height 19
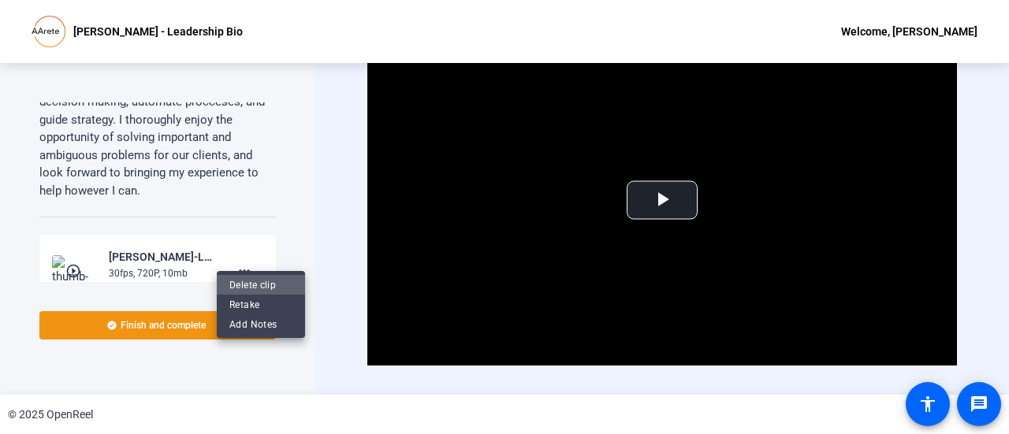
click at [251, 285] on span "Delete clip" at bounding box center [260, 285] width 63 height 19
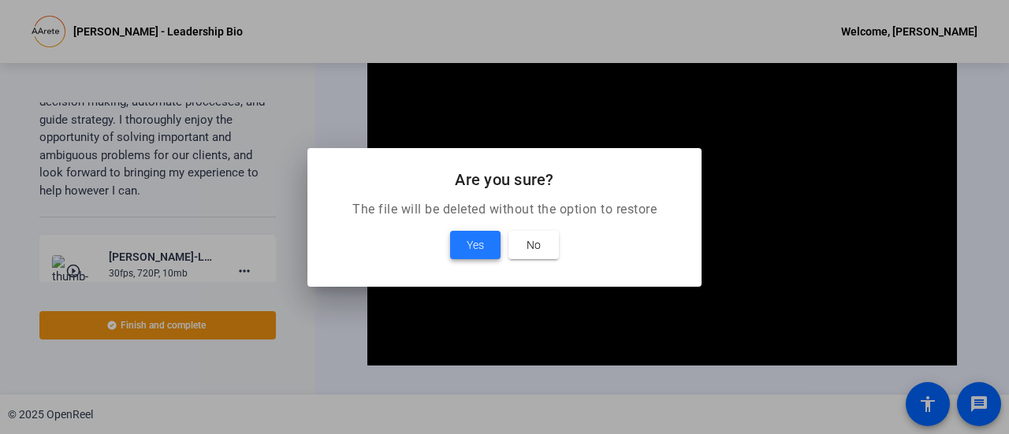
click at [465, 245] on span at bounding box center [475, 245] width 50 height 38
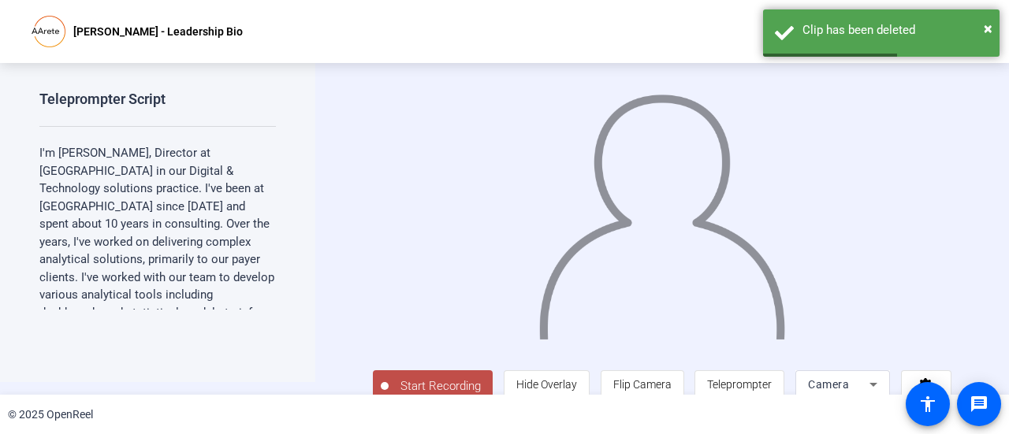
scroll to position [35, 0]
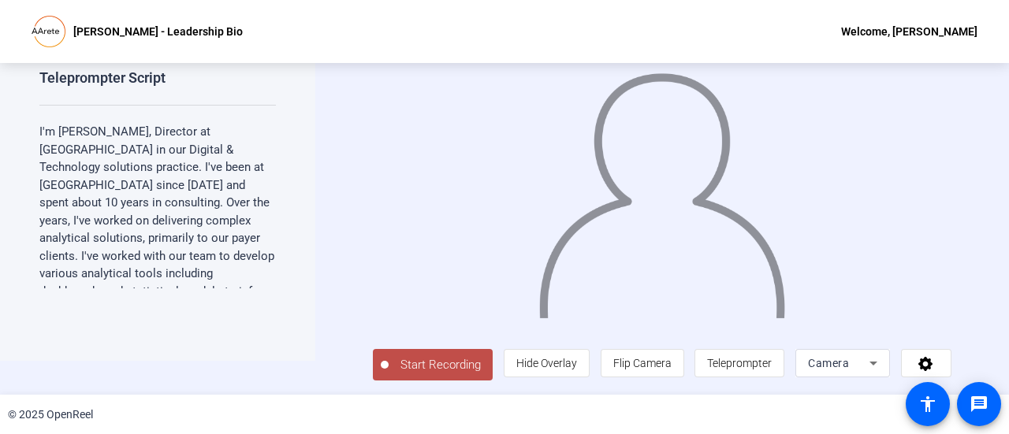
click at [77, 130] on p "I'm [PERSON_NAME], Director at [GEOGRAPHIC_DATA] in our Digital & Technology so…" at bounding box center [157, 265] width 236 height 284
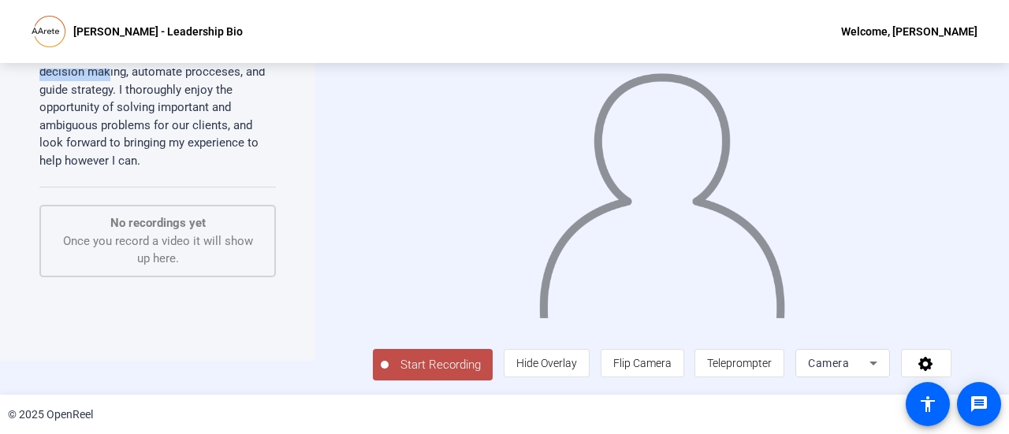
scroll to position [162, 0]
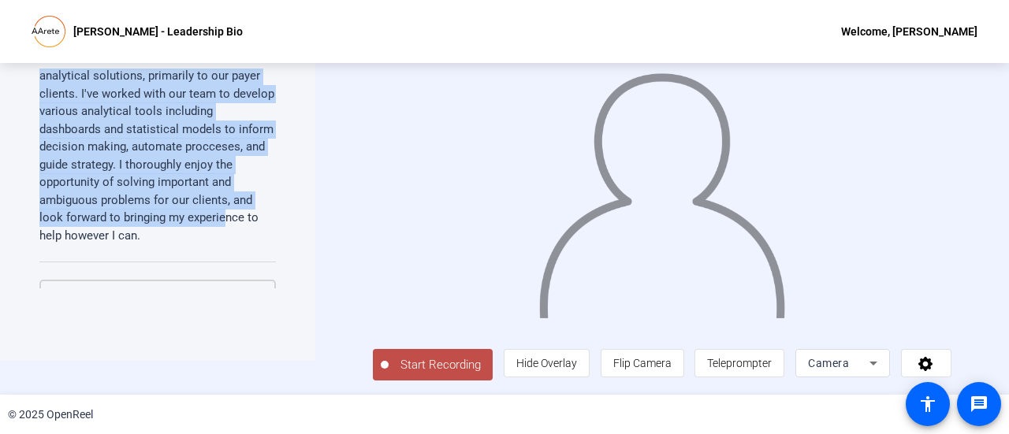
drag, startPoint x: 40, startPoint y: 132, endPoint x: 159, endPoint y: 226, distance: 152.0
click at [159, 226] on div "Teleprompter Script I'm [PERSON_NAME], Director at [GEOGRAPHIC_DATA] in our Dig…" at bounding box center [157, 179] width 236 height 220
copy p "I'm [PERSON_NAME], Director at [GEOGRAPHIC_DATA] in our Digital & Technology so…"
click at [656, 358] on span "Flip Camera" at bounding box center [642, 363] width 58 height 13
click at [451, 367] on span "Start Recording" at bounding box center [441, 365] width 104 height 18
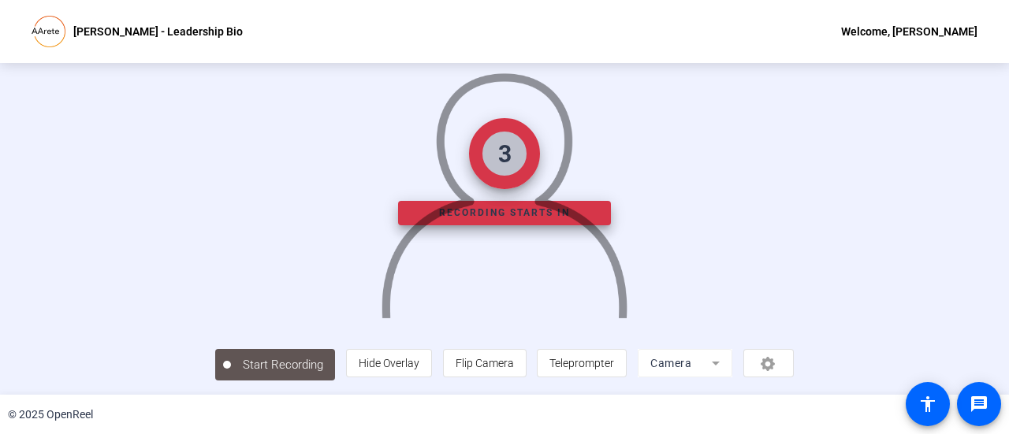
scroll to position [0, 0]
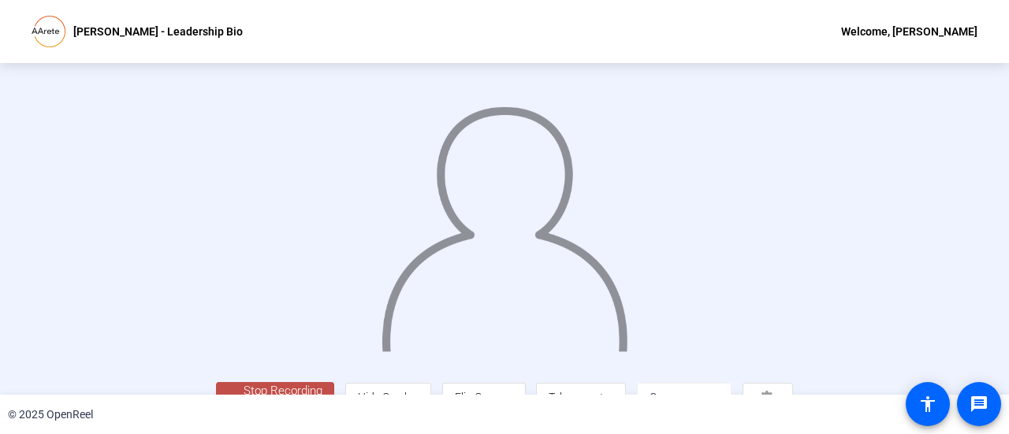
click at [30, 281] on div "Stop Recording 00:00:34 person Hide Overlay flip Flip Camera article Teleprompt…" at bounding box center [504, 229] width 1009 height 332
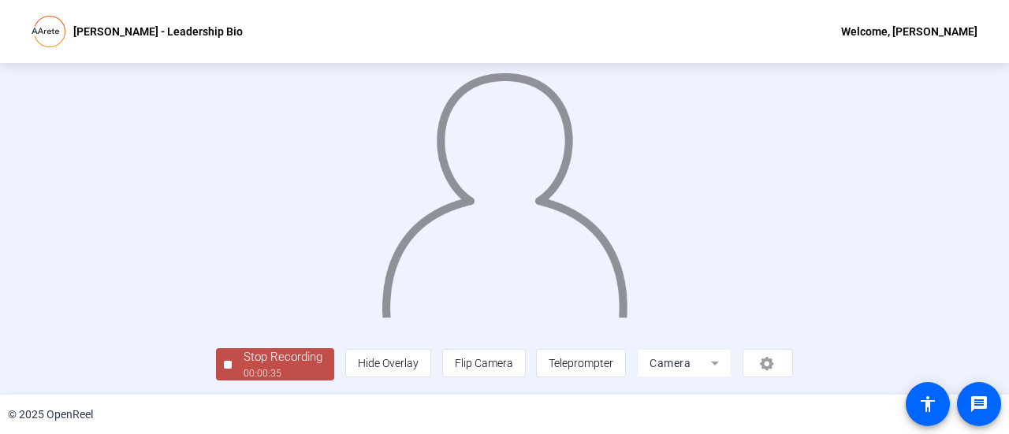
scroll to position [110, 0]
click at [244, 371] on div "00:00:35" at bounding box center [283, 373] width 79 height 14
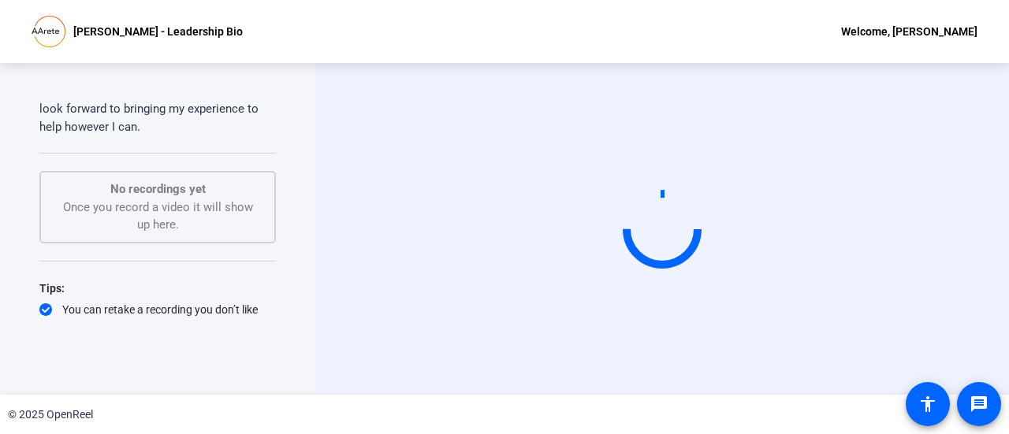
scroll to position [315, 0]
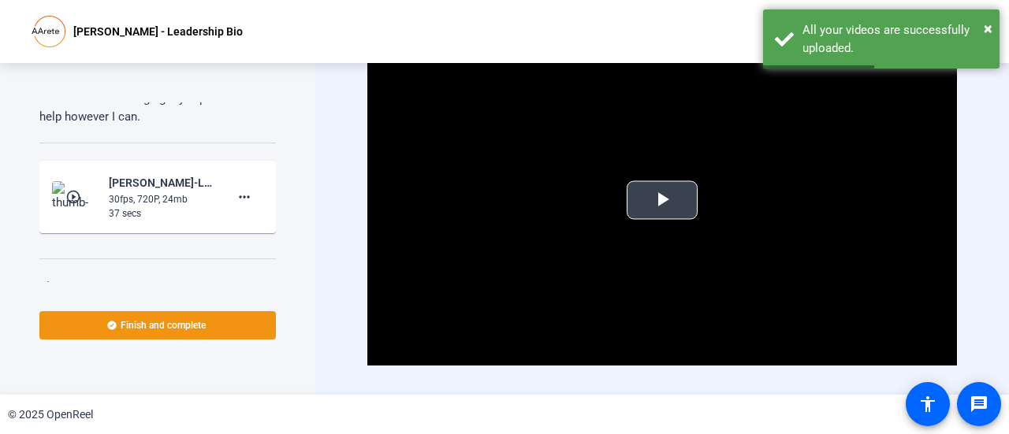
click at [662, 200] on span "Video Player" at bounding box center [662, 200] width 0 height 0
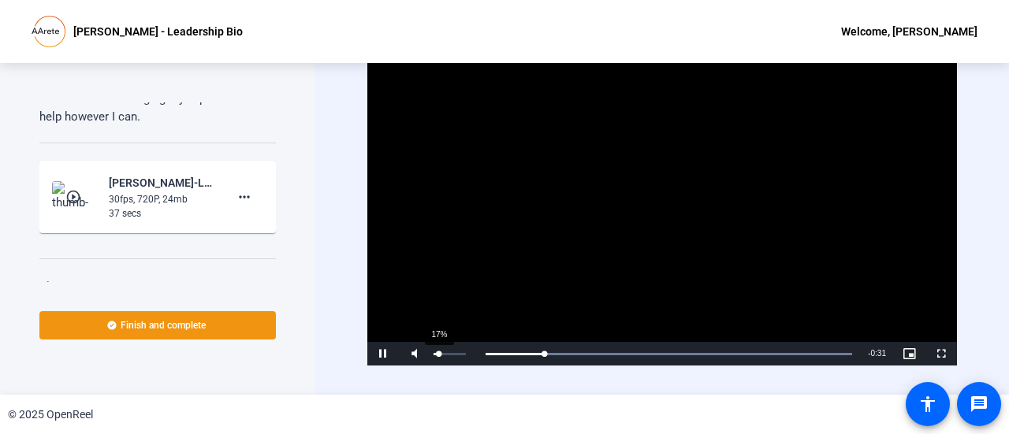
click at [438, 353] on div "Volume Level" at bounding box center [436, 354] width 6 height 2
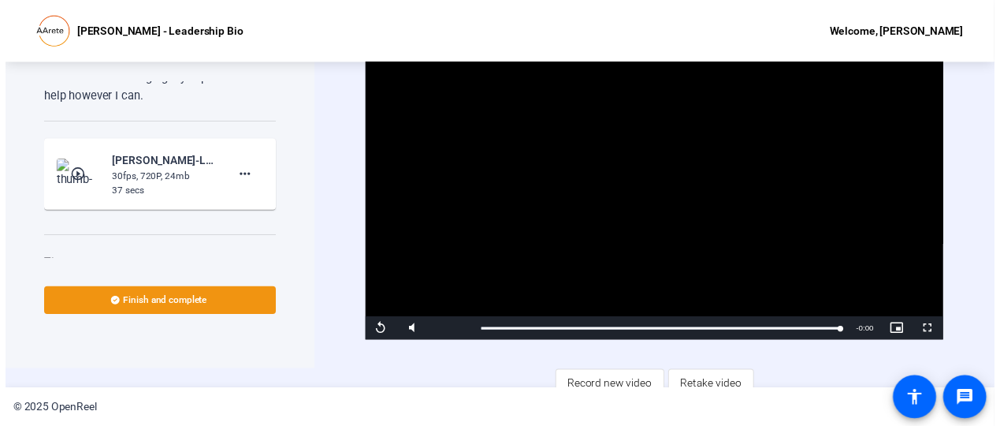
scroll to position [0, 0]
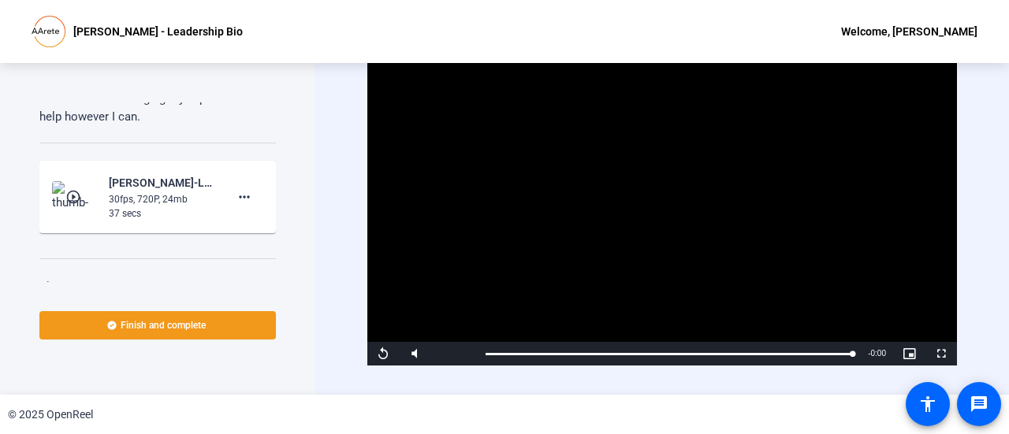
click at [144, 334] on span at bounding box center [157, 326] width 236 height 38
